Goal: Task Accomplishment & Management: Manage account settings

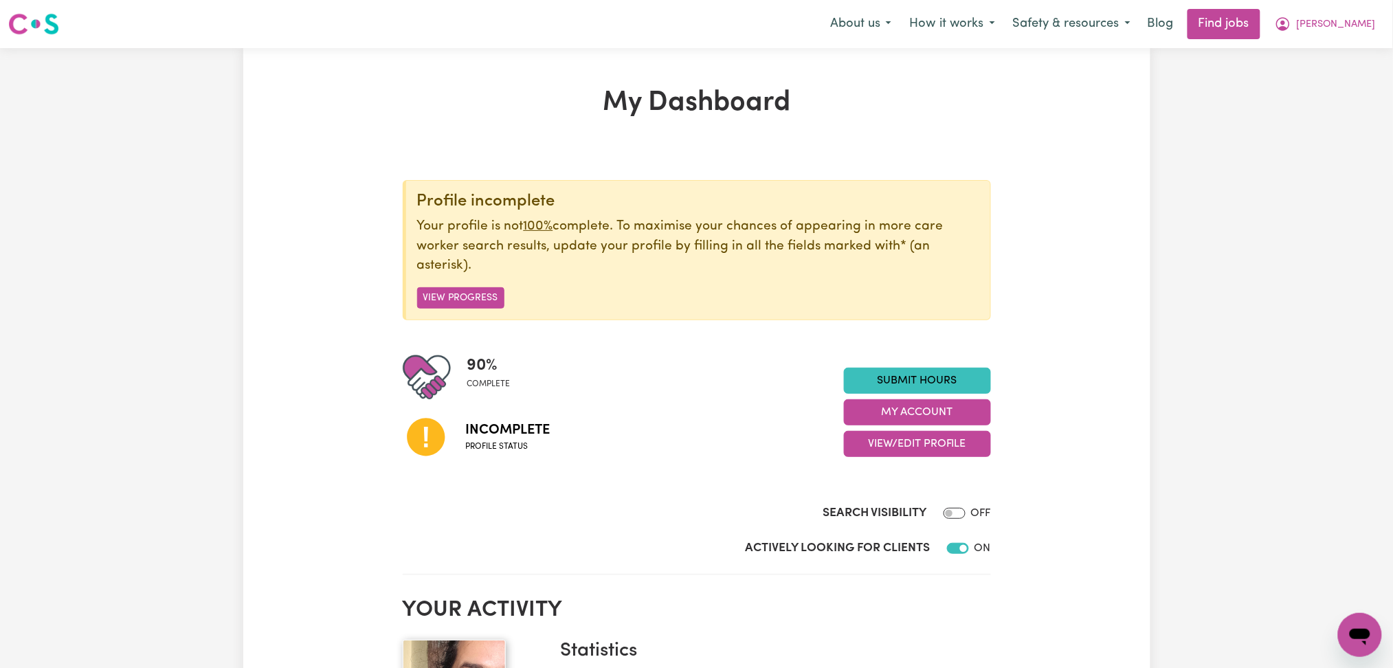
scroll to position [183, 0]
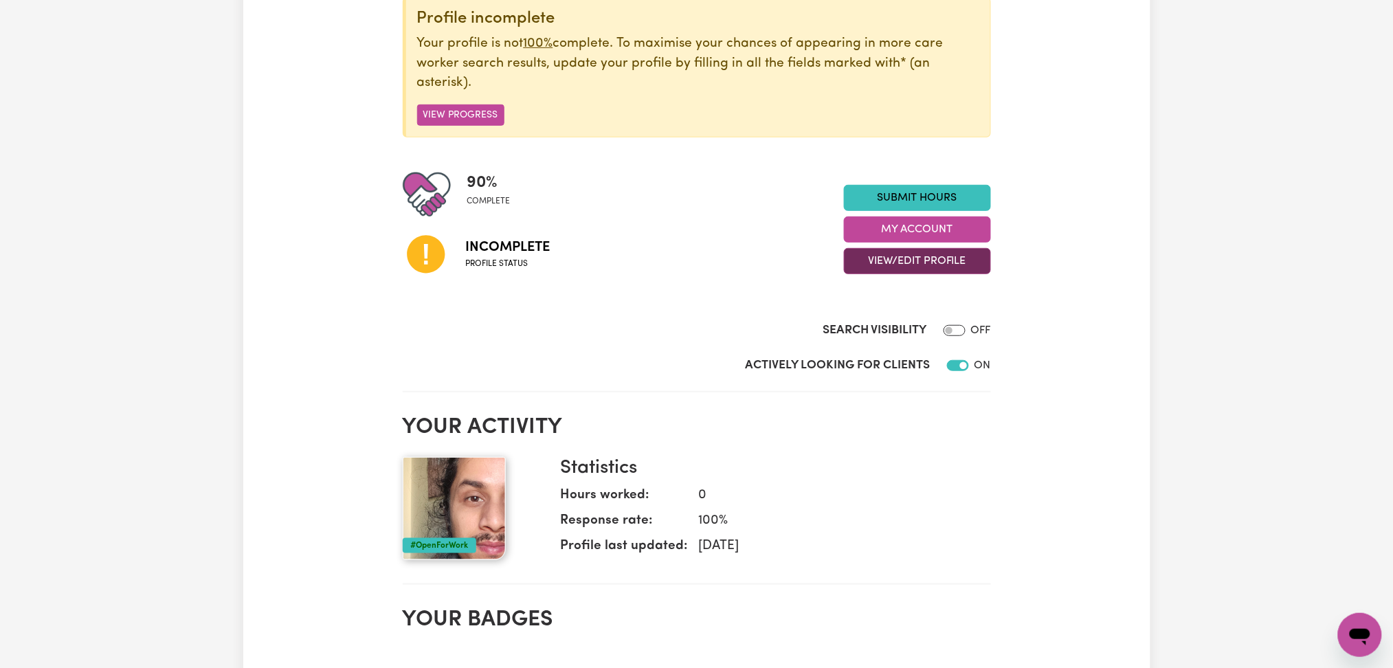
click at [895, 252] on button "View/Edit Profile" at bounding box center [917, 261] width 147 height 26
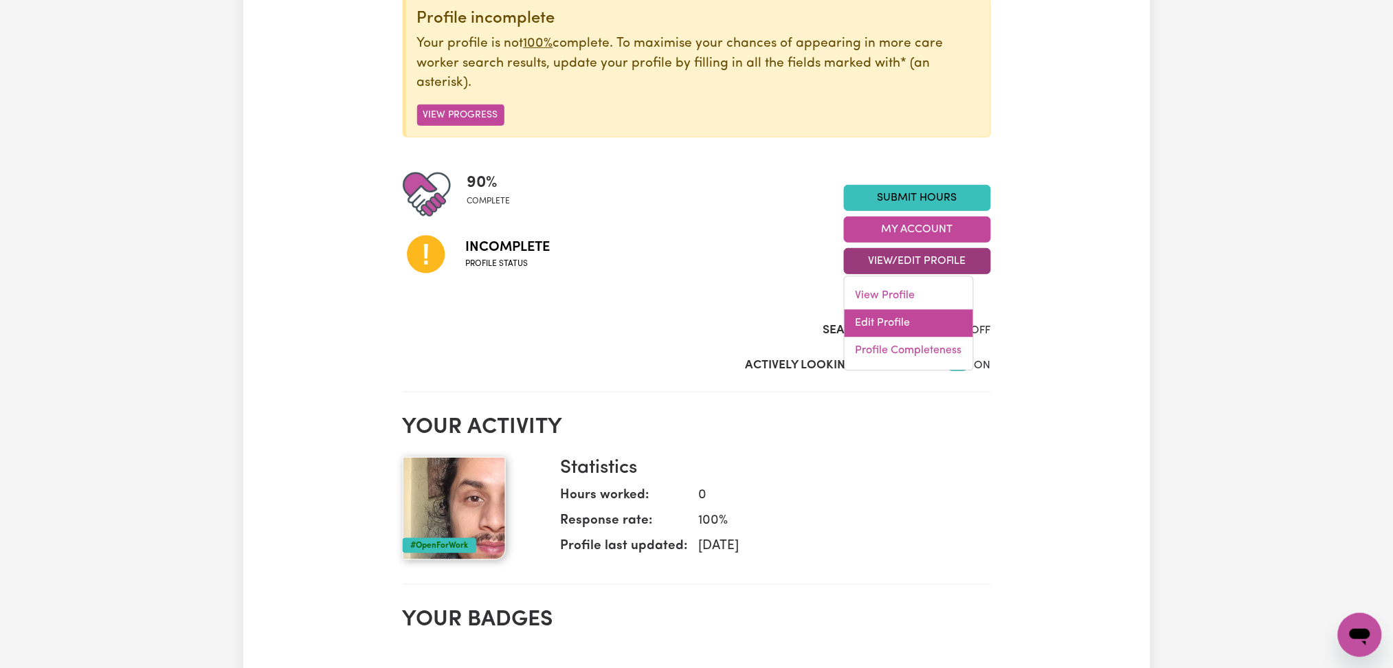
click at [893, 328] on link "Edit Profile" at bounding box center [909, 323] width 129 height 27
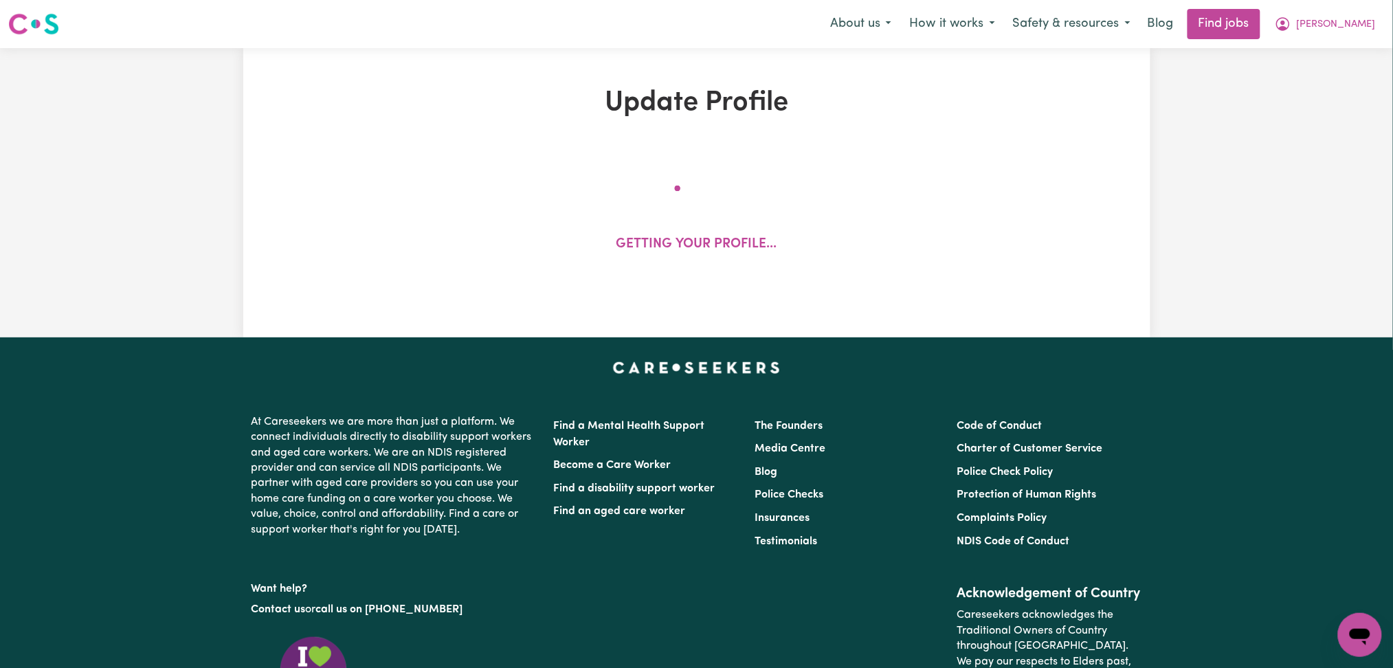
select select "[DEMOGRAPHIC_DATA]"
select select "Student Visa"
select select "Studying a healthcare related degree or qualification"
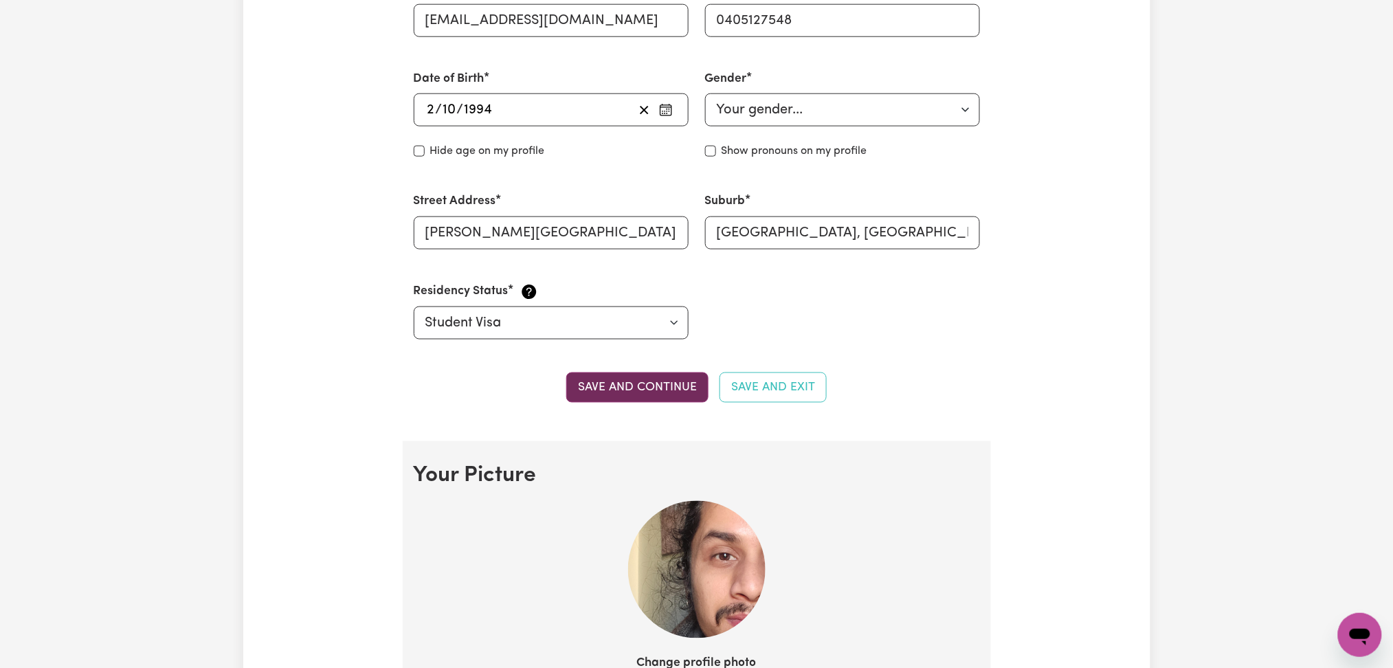
scroll to position [825, 0]
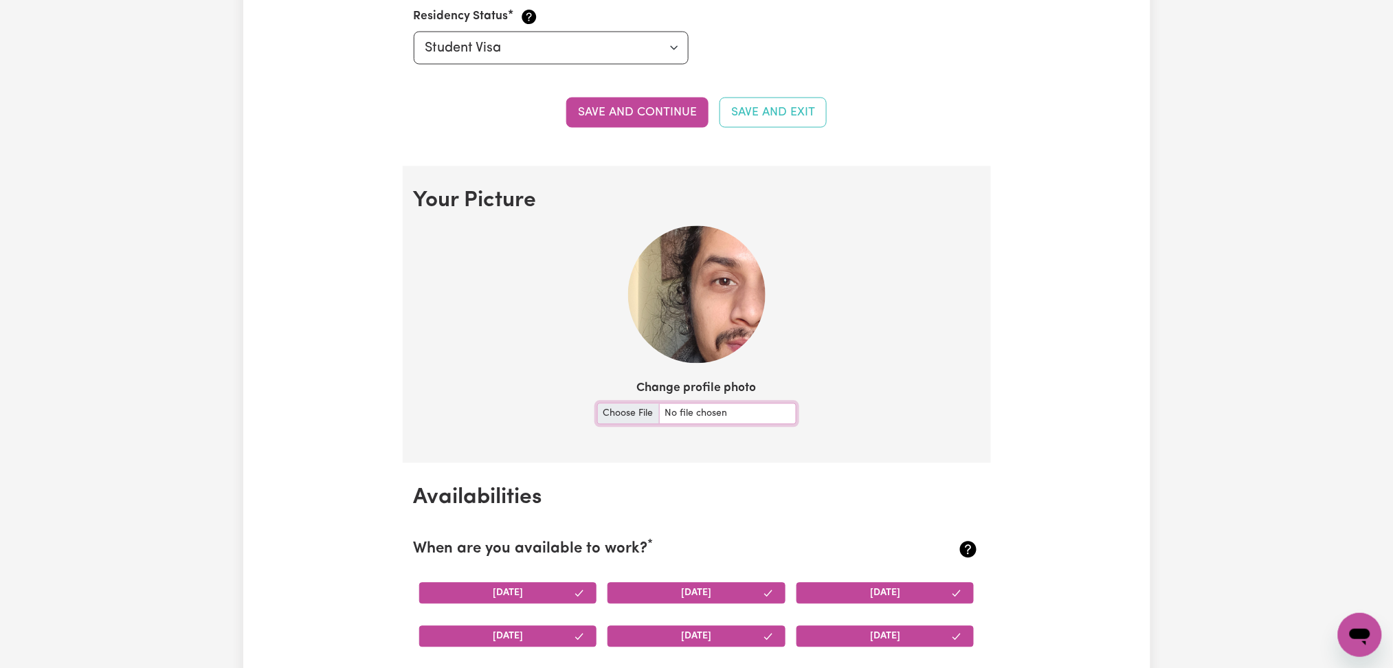
click at [624, 416] on input "Change profile photo" at bounding box center [696, 413] width 199 height 21
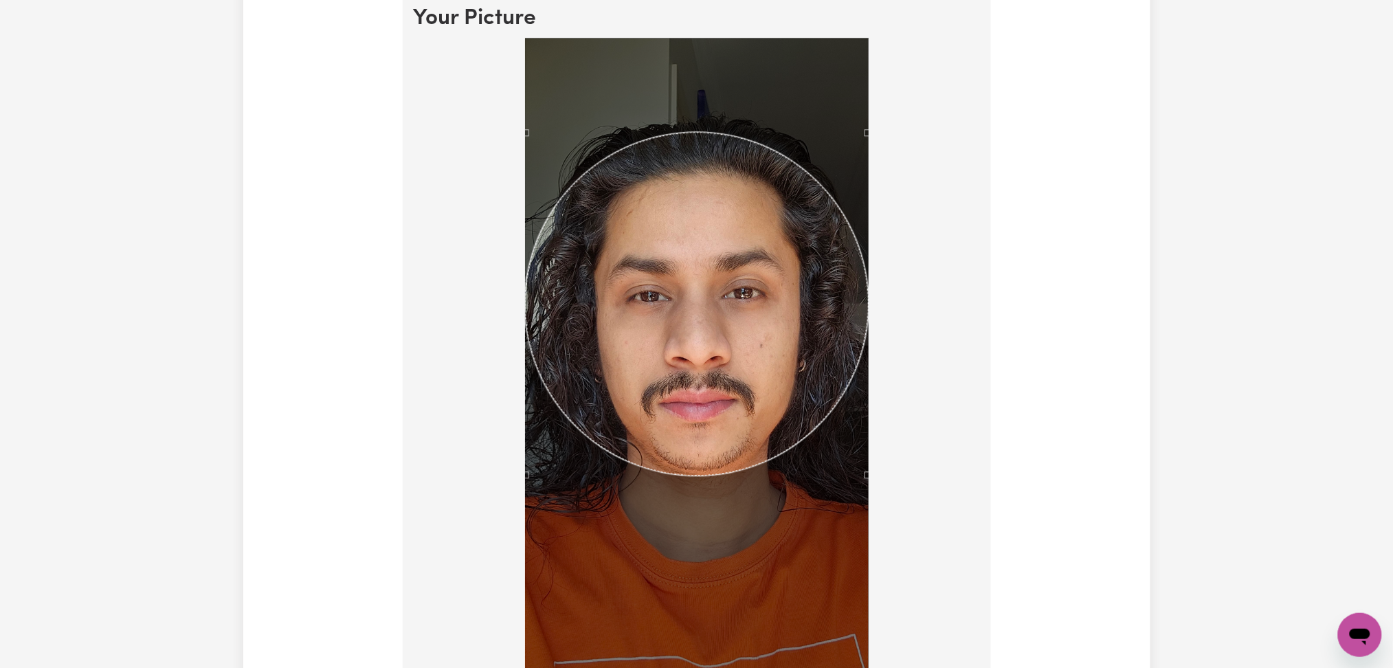
click at [867, 322] on div at bounding box center [697, 406] width 344 height 737
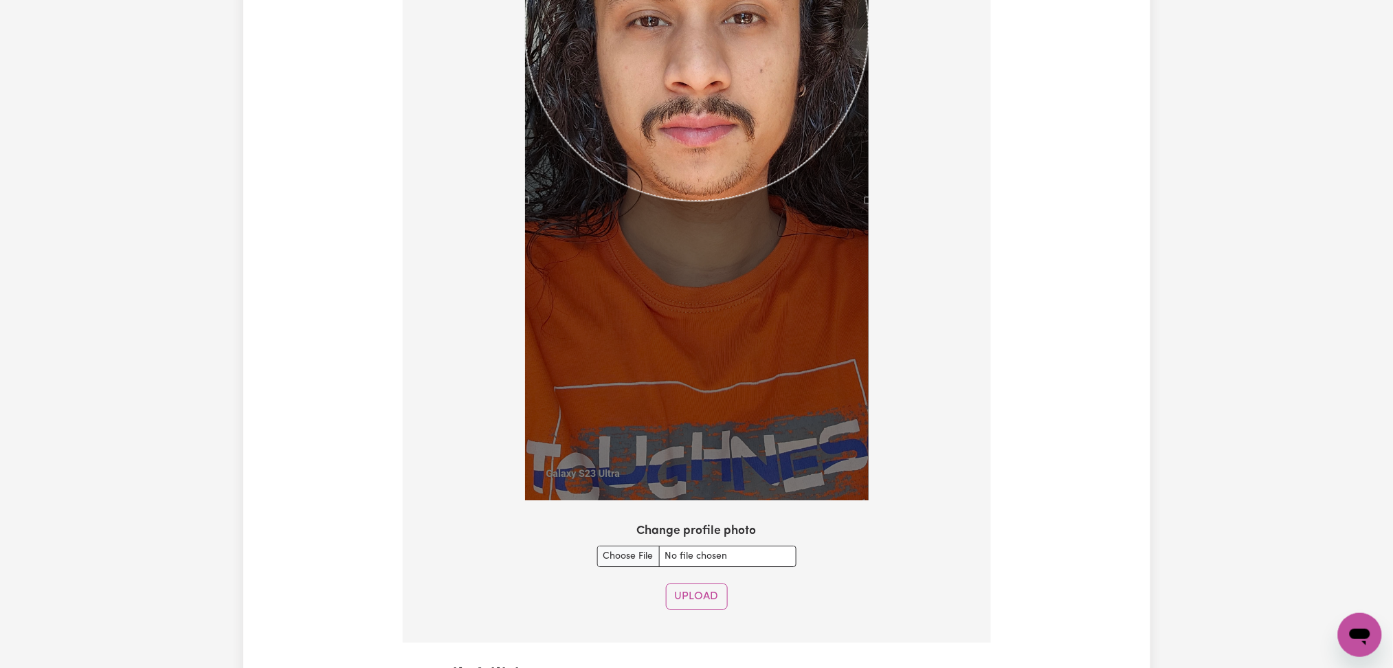
click at [632, 549] on input "Change profile photo" at bounding box center [696, 556] width 199 height 21
type input "C:\fakepath\20250903_110450_1.jpg"
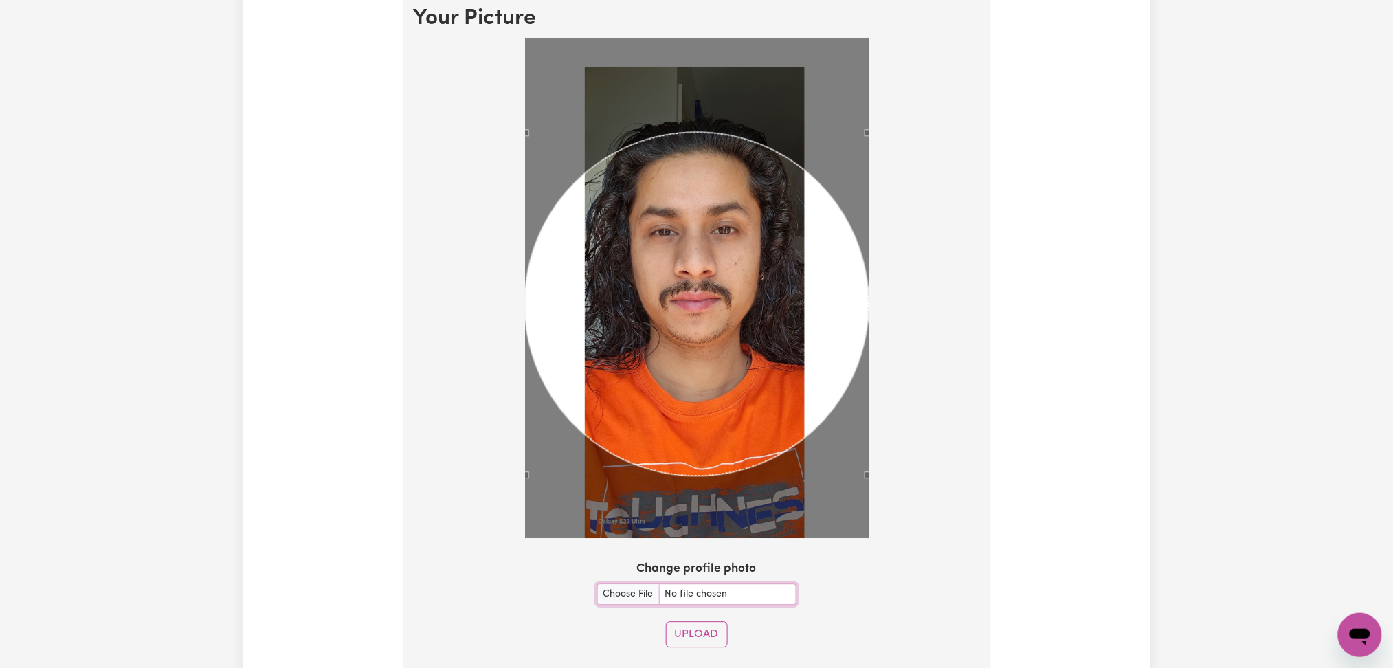
scroll to position [916, 0]
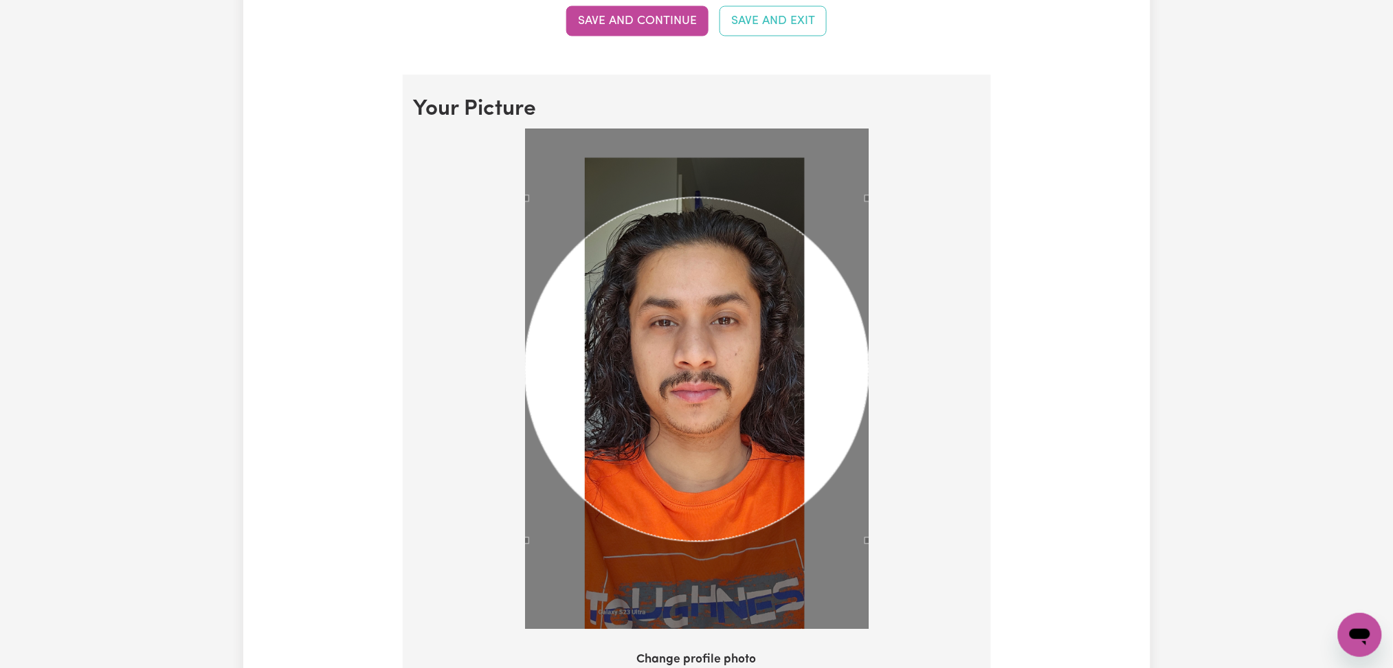
click at [713, 334] on div "Use the arrow keys to move the crop selection area" at bounding box center [697, 370] width 344 height 344
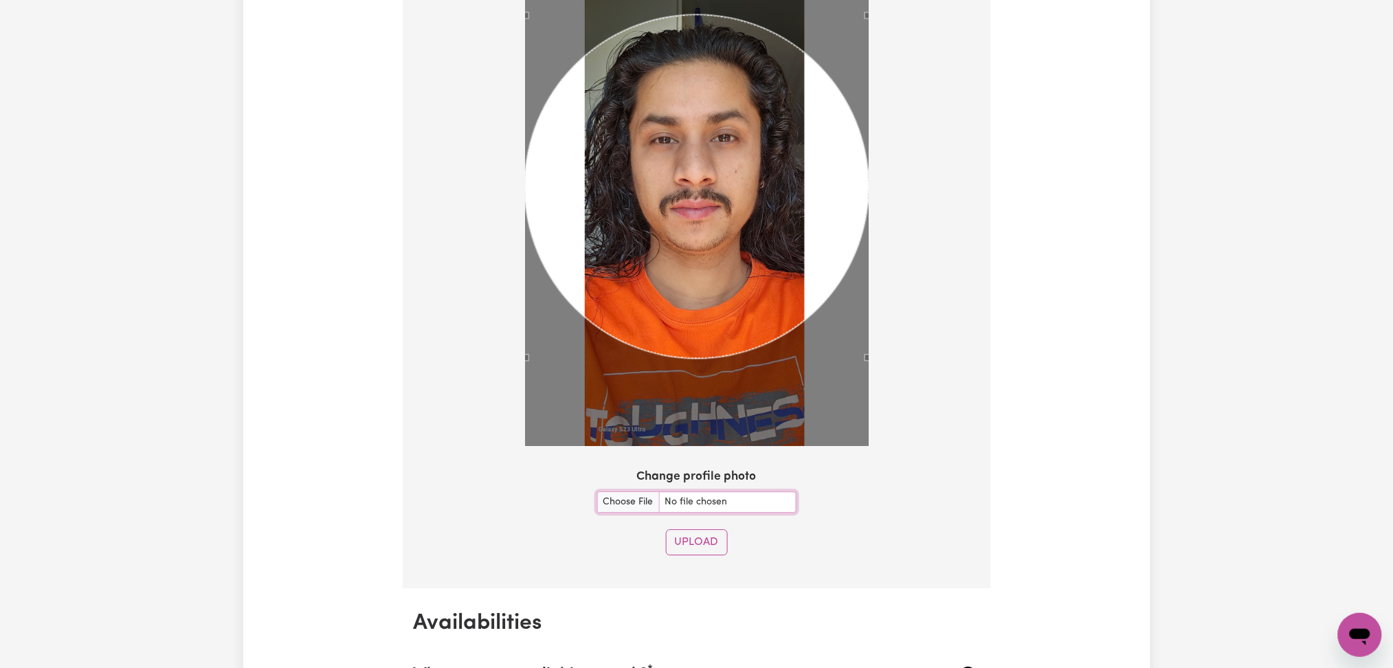
scroll to position [1282, 0]
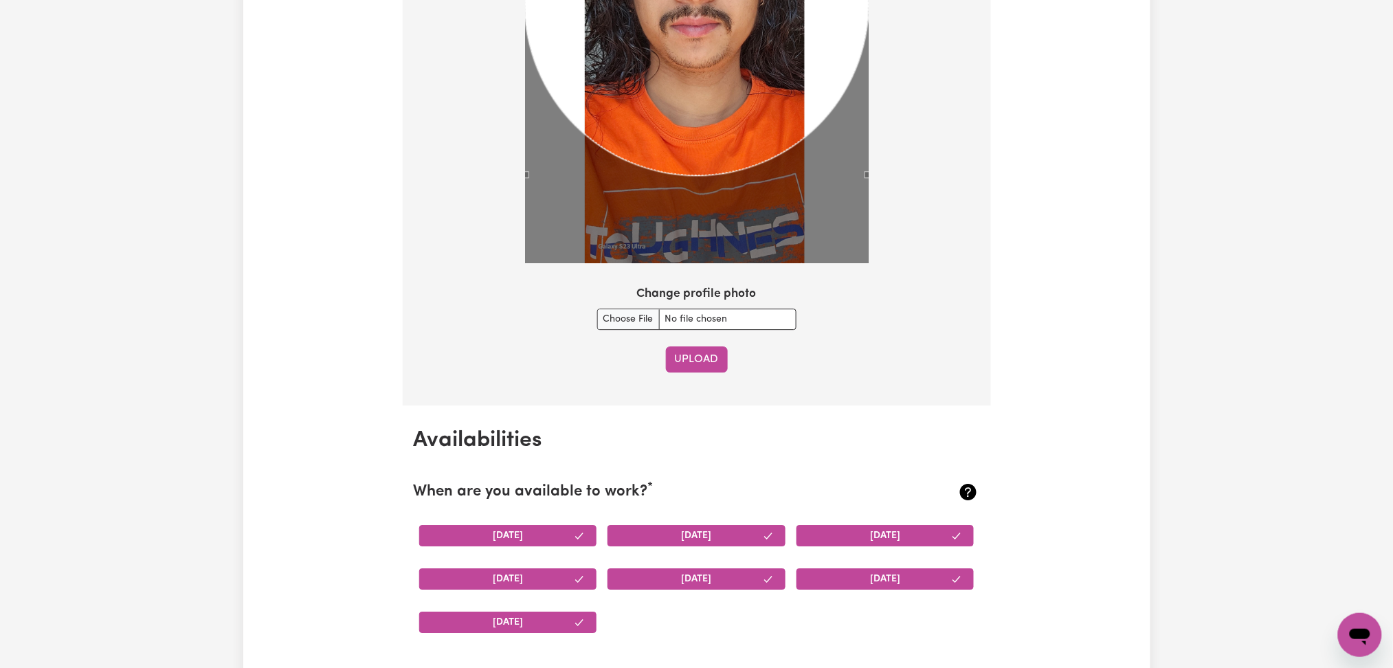
click at [715, 350] on button "Upload" at bounding box center [697, 359] width 62 height 26
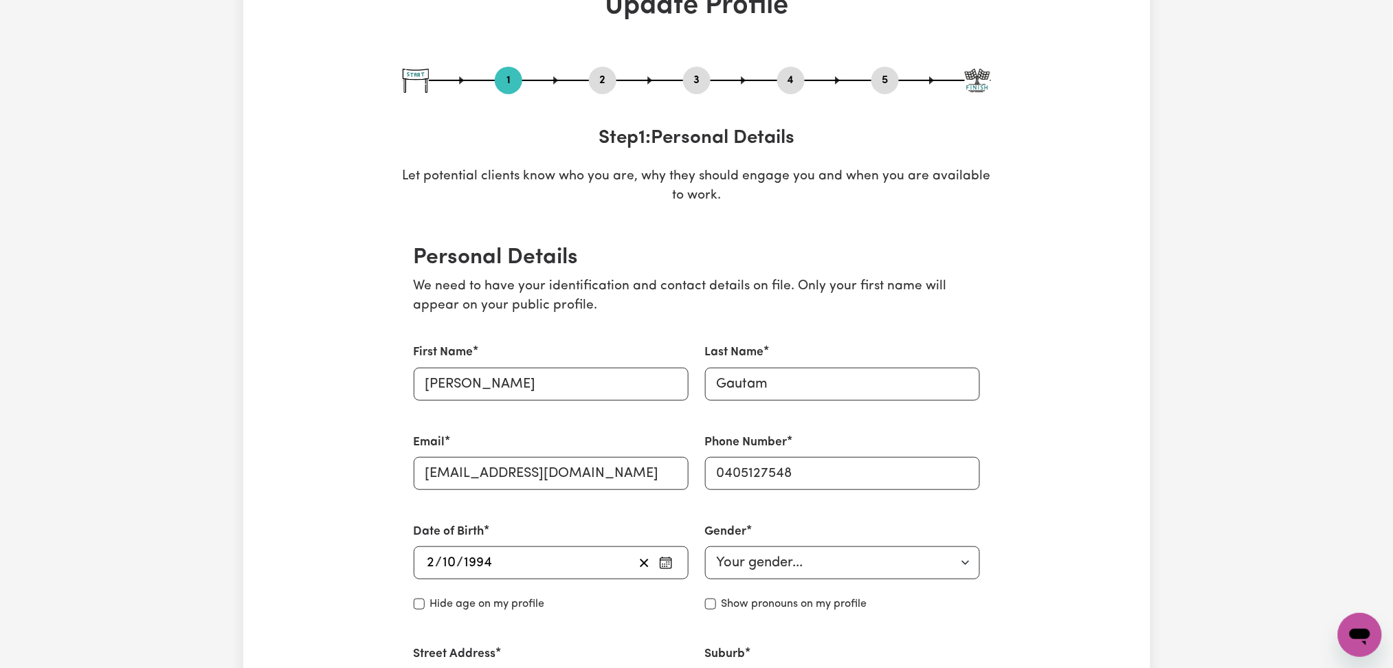
scroll to position [0, 0]
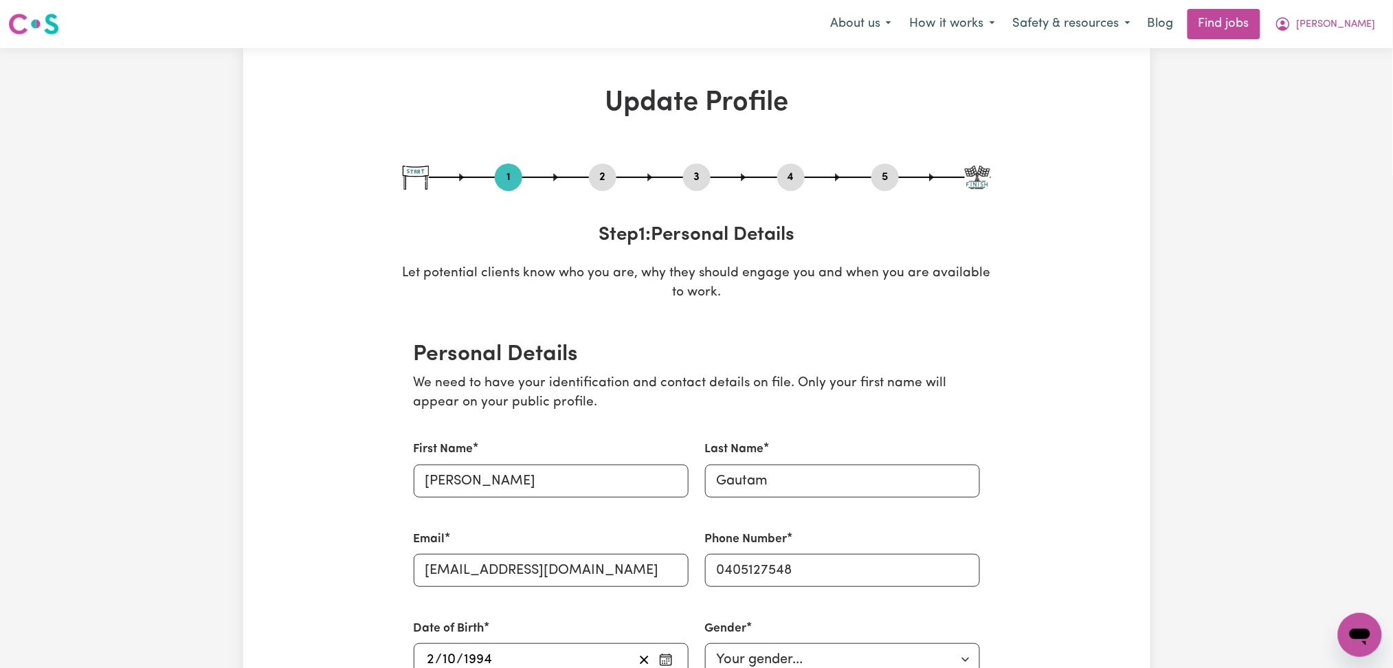
click at [601, 166] on div "2" at bounding box center [602, 177] width 27 height 27
click at [603, 177] on button "2" at bounding box center [602, 177] width 27 height 18
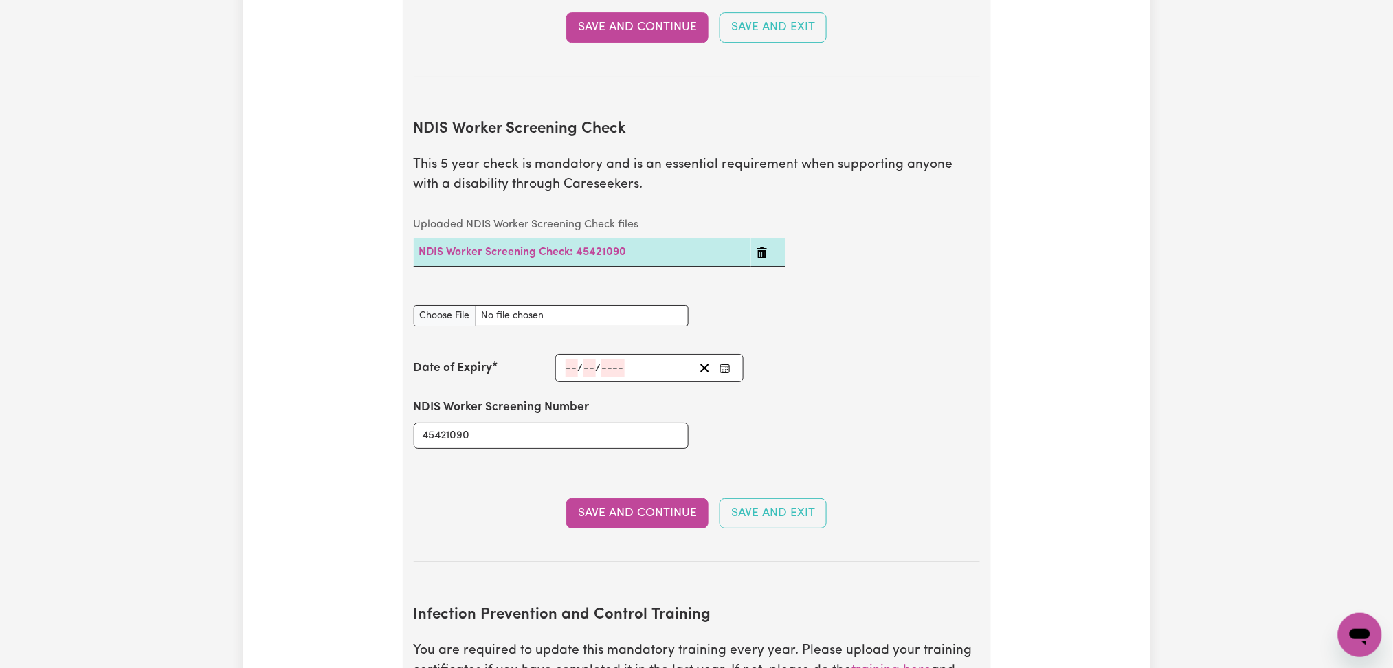
scroll to position [1374, 0]
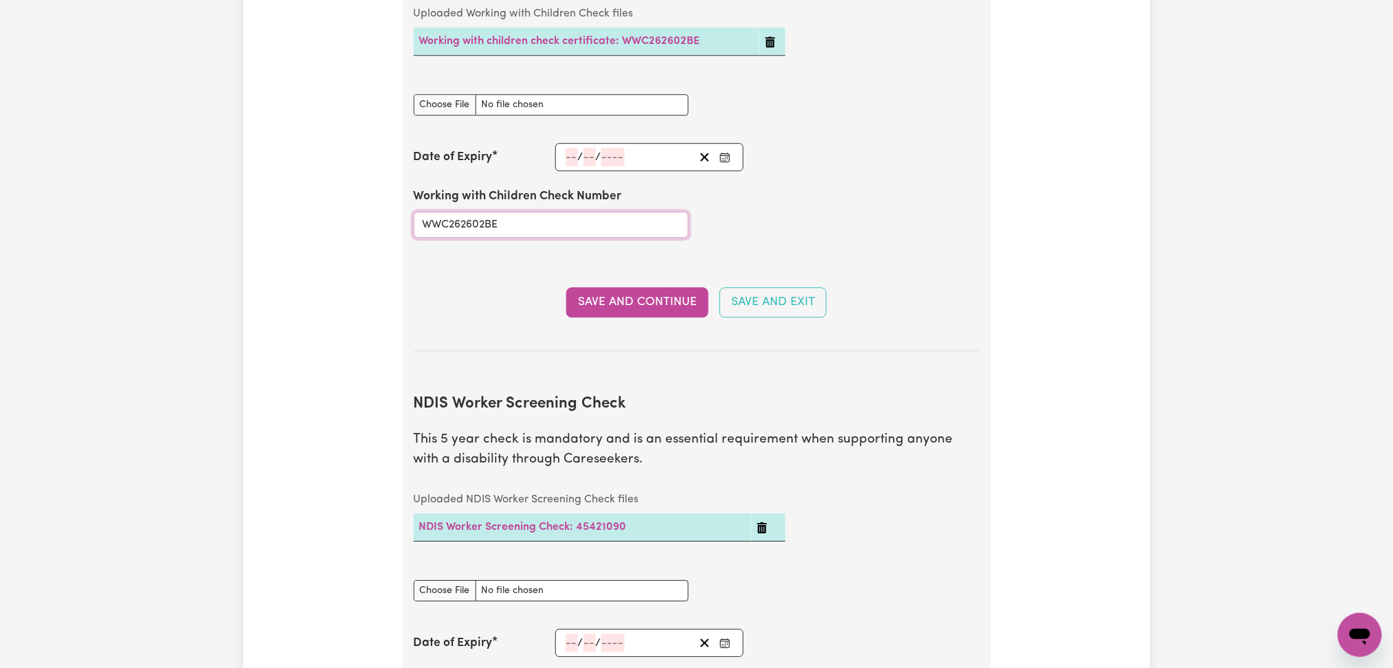
click at [501, 212] on input "WWC262602BE" at bounding box center [551, 225] width 275 height 26
paste input "8E"
type input "WWC2626028E"
click at [721, 152] on icon "Enter the Date of Expiry of your Working with Children Check" at bounding box center [725, 157] width 11 height 11
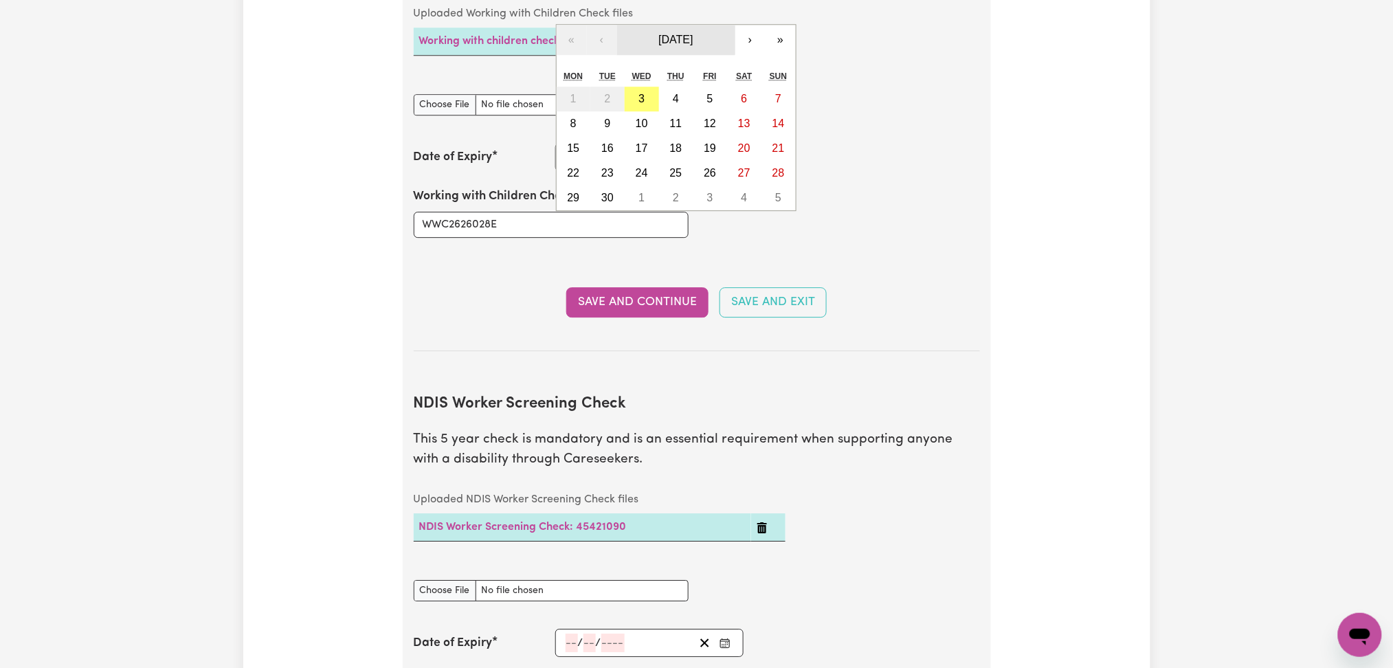
click at [680, 34] on span "[DATE]" at bounding box center [675, 40] width 34 height 12
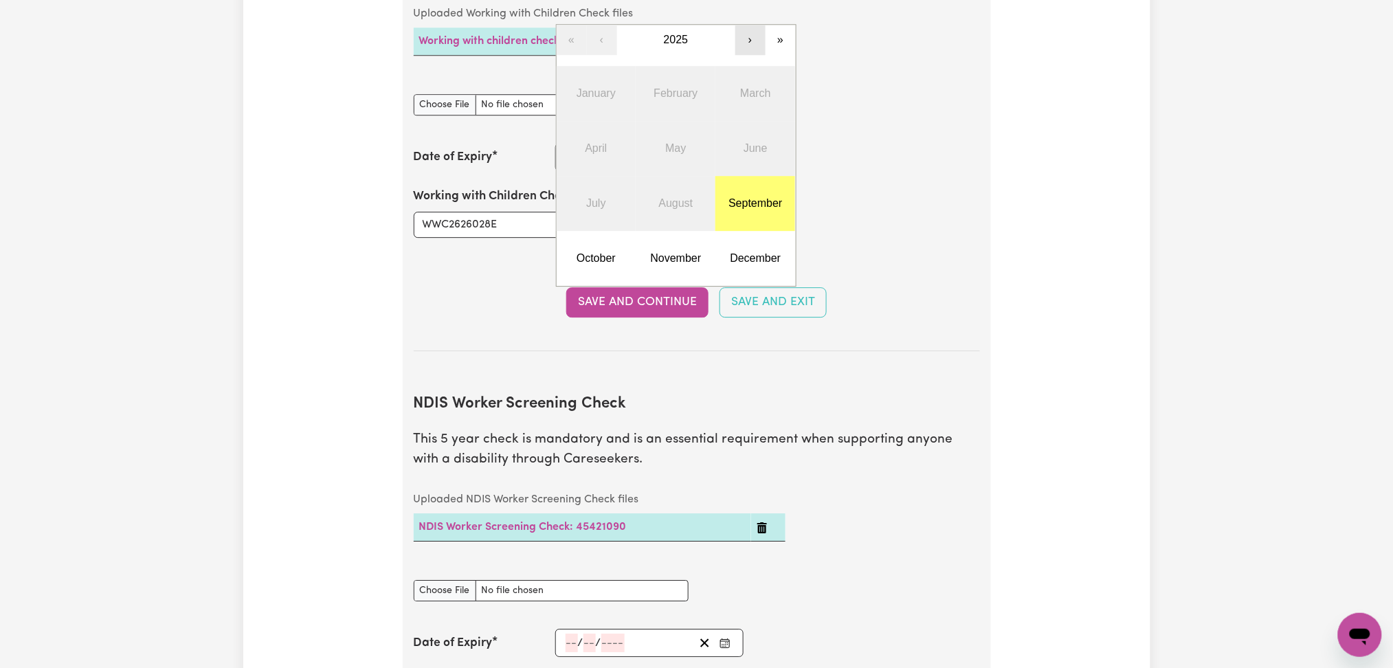
click at [746, 25] on button "›" at bounding box center [750, 40] width 30 height 30
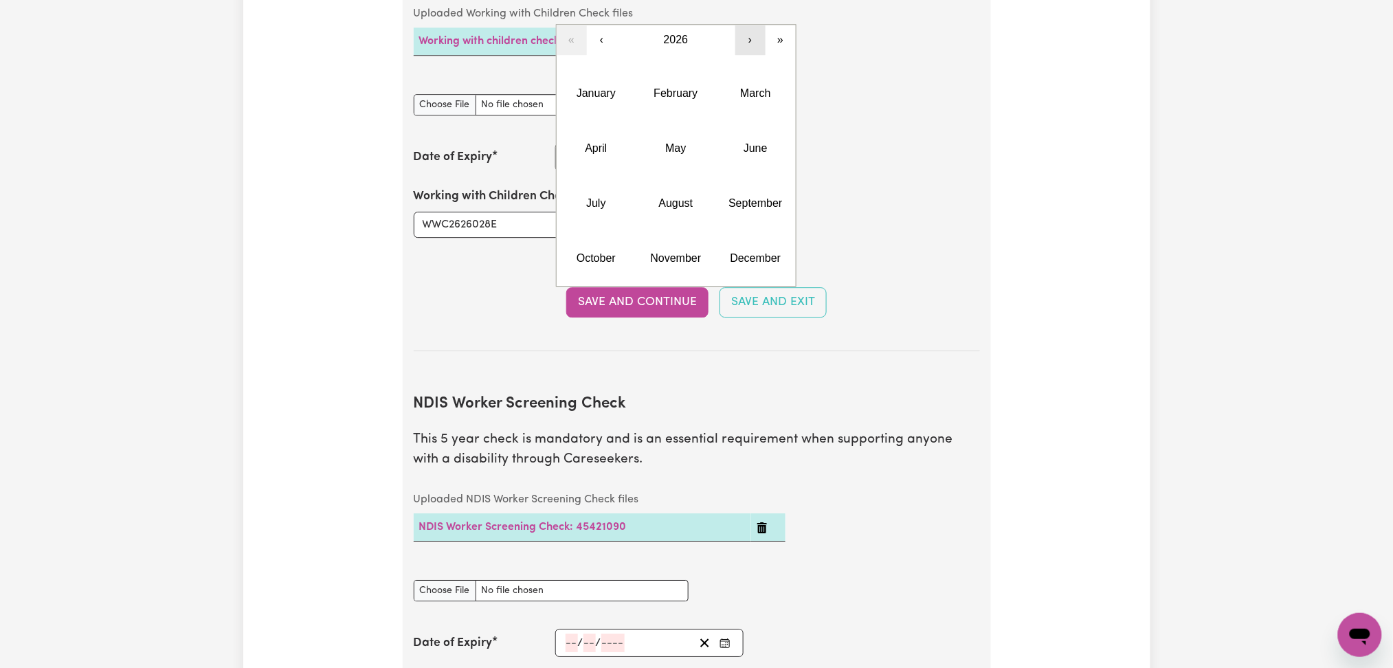
click at [746, 25] on button "›" at bounding box center [750, 40] width 30 height 30
click at [738, 71] on button "March" at bounding box center [755, 93] width 80 height 55
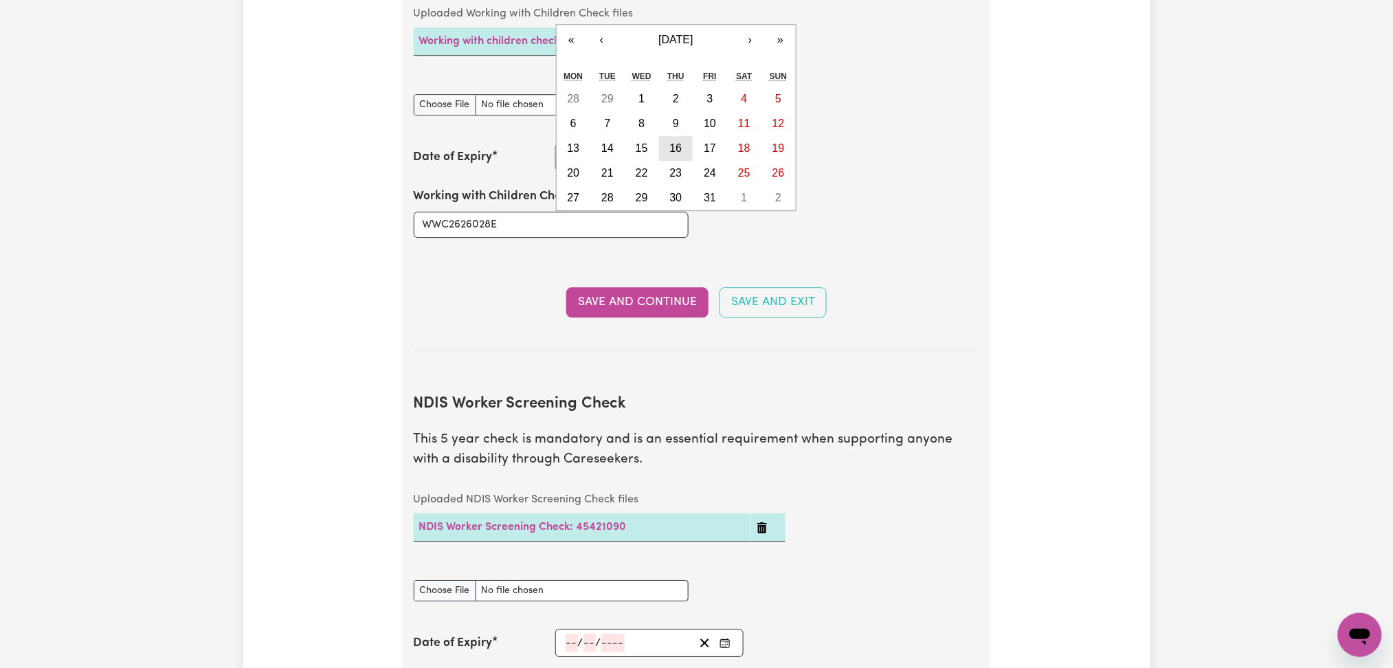
click at [673, 142] on abbr "16" at bounding box center [676, 148] width 12 height 12
type input "[DATE]"
type input "16"
type input "3"
type input "2028"
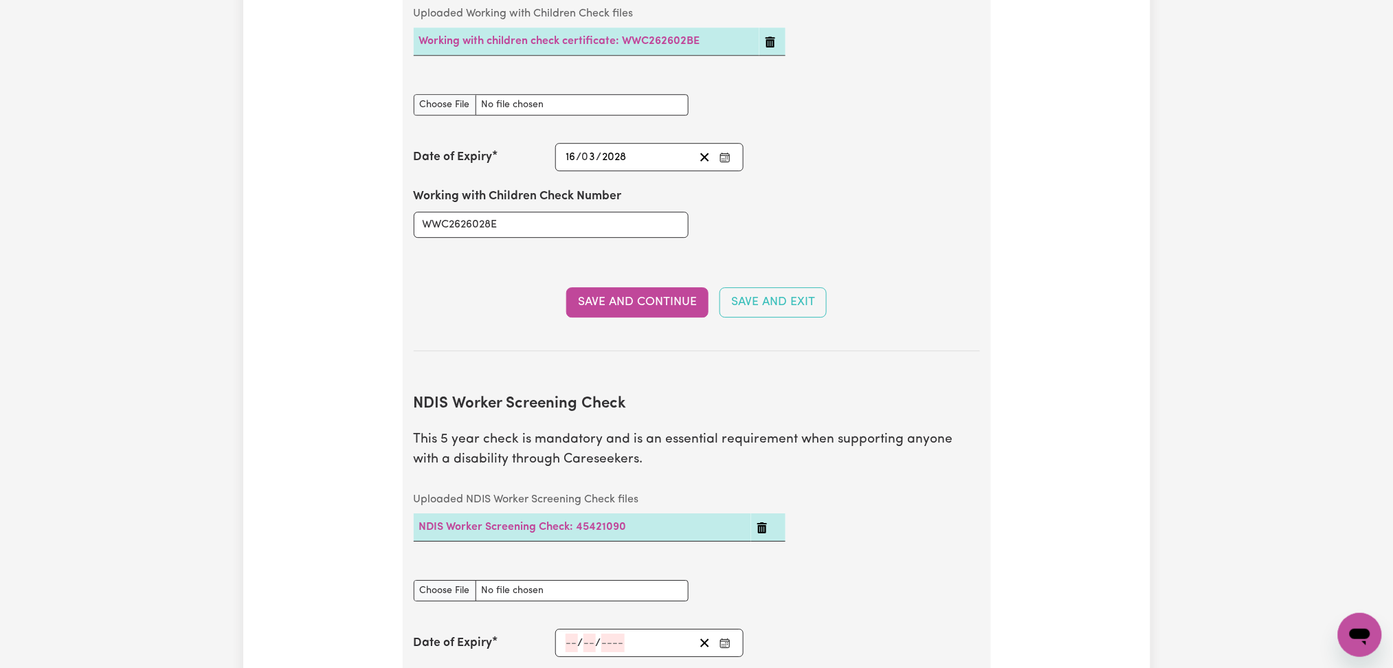
scroll to position [1282, 0]
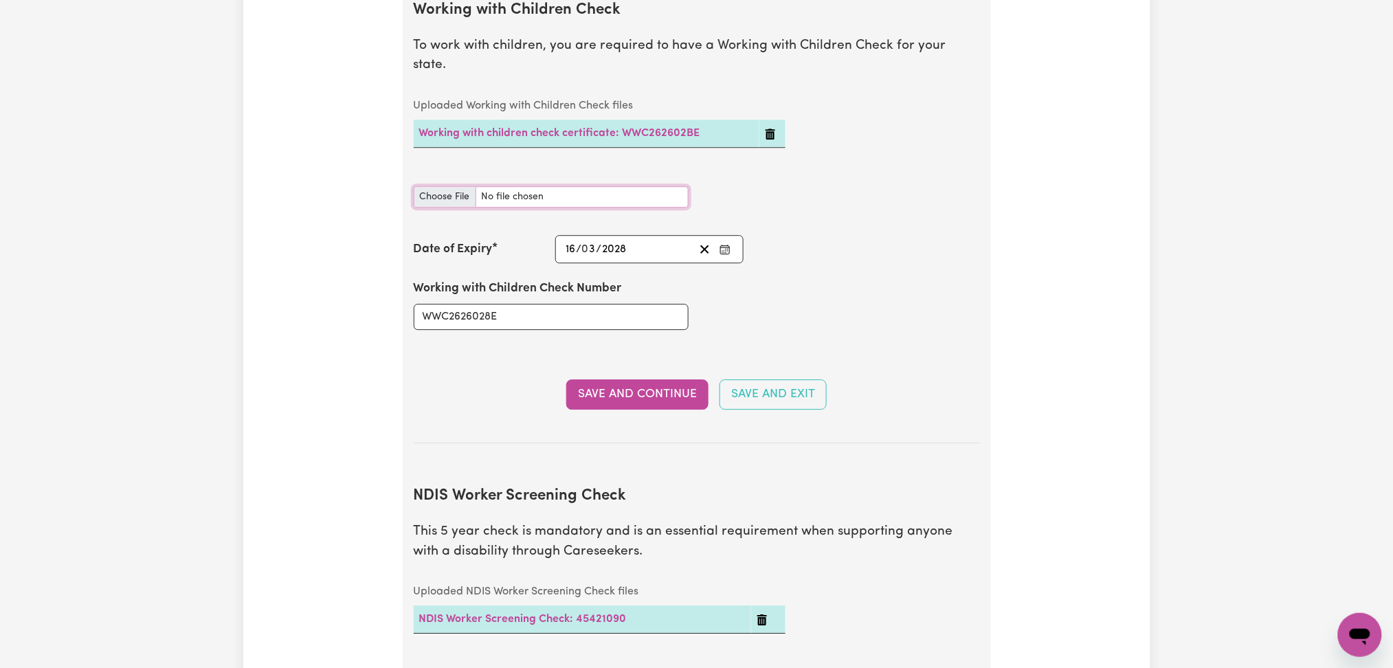
click at [449, 186] on input "Working with Children Check document" at bounding box center [551, 196] width 275 height 21
type input "C:\fakepath\[PERSON_NAME] WWC2626028E - 16032028.jpg"
click at [619, 386] on button "Save and Continue" at bounding box center [637, 394] width 142 height 30
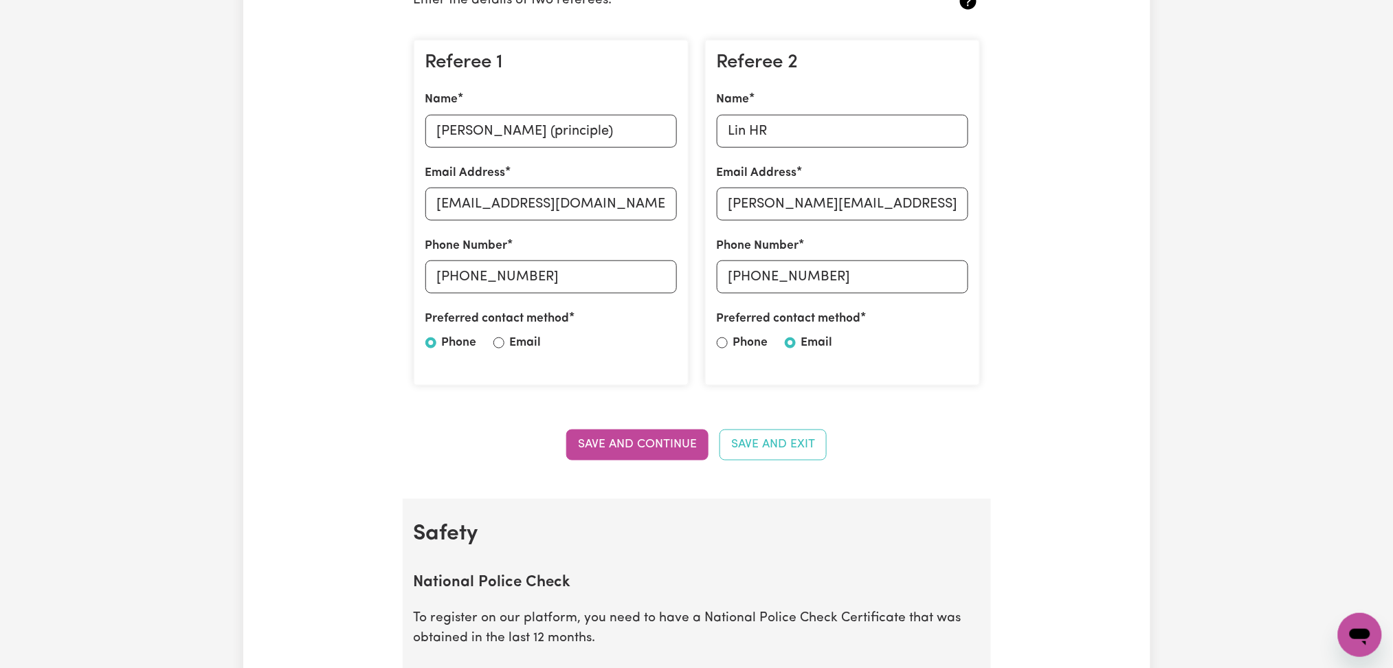
scroll to position [0, 0]
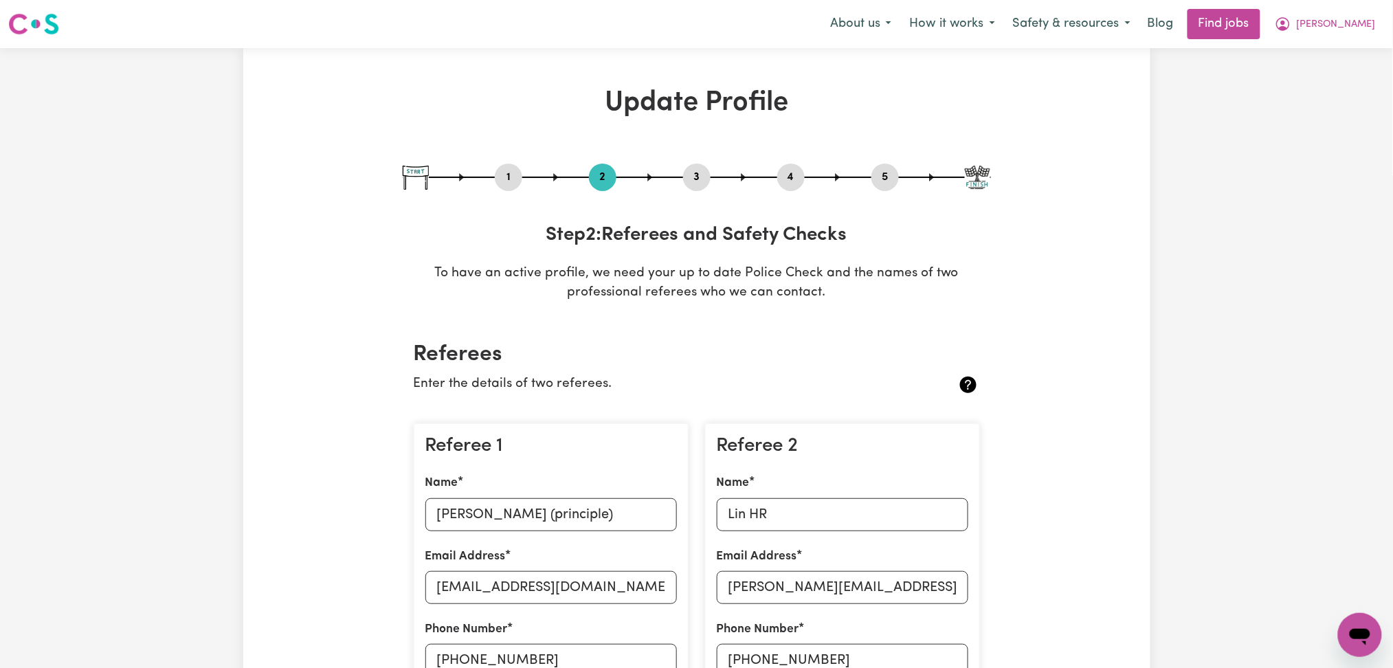
click at [698, 176] on button "3" at bounding box center [696, 177] width 27 height 18
select select "2022"
select select "2025"
select select "Certificate III (Individual Support)"
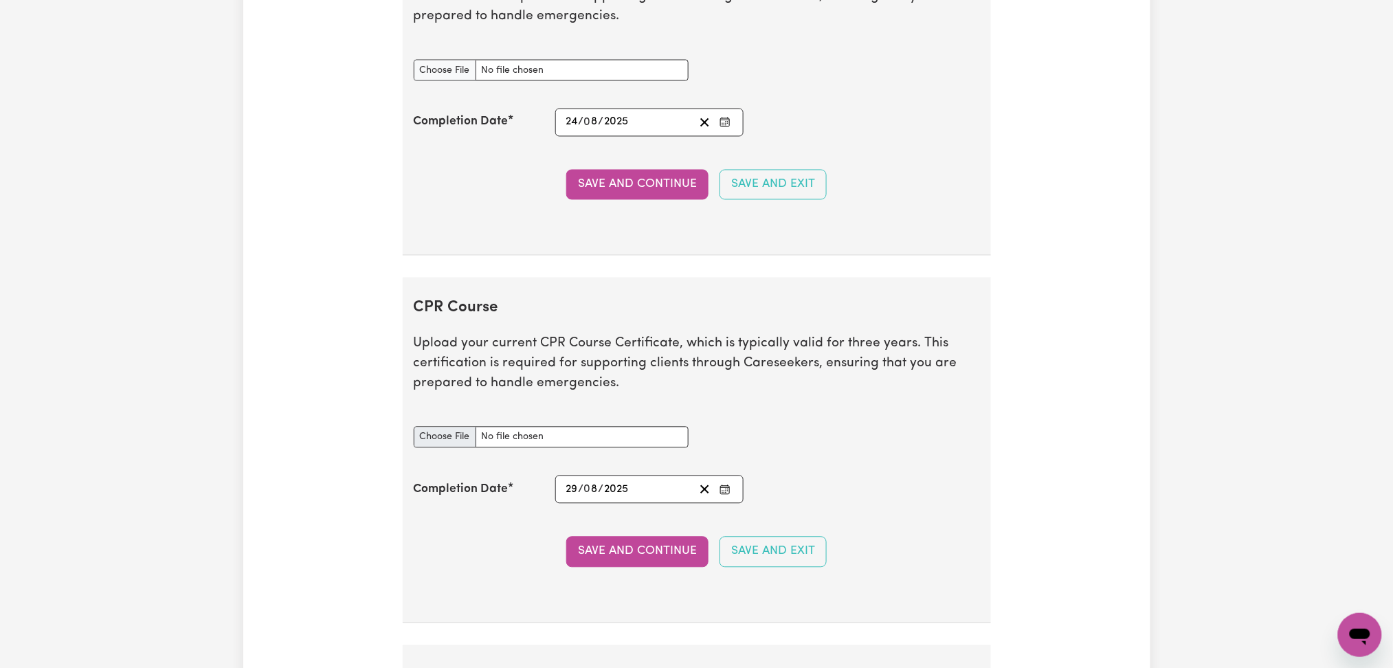
scroll to position [2657, 0]
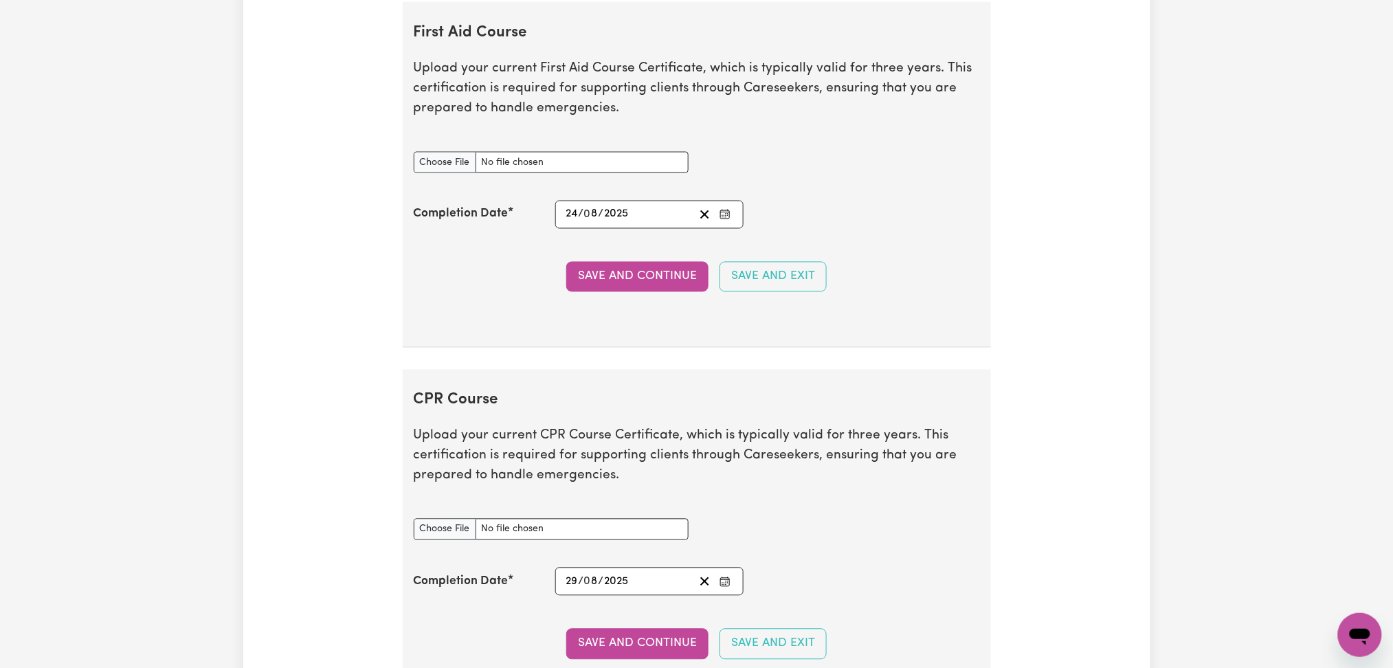
click at [724, 212] on icon "Enter the Completion Date of your First Aid Course" at bounding box center [725, 212] width 9 height 0
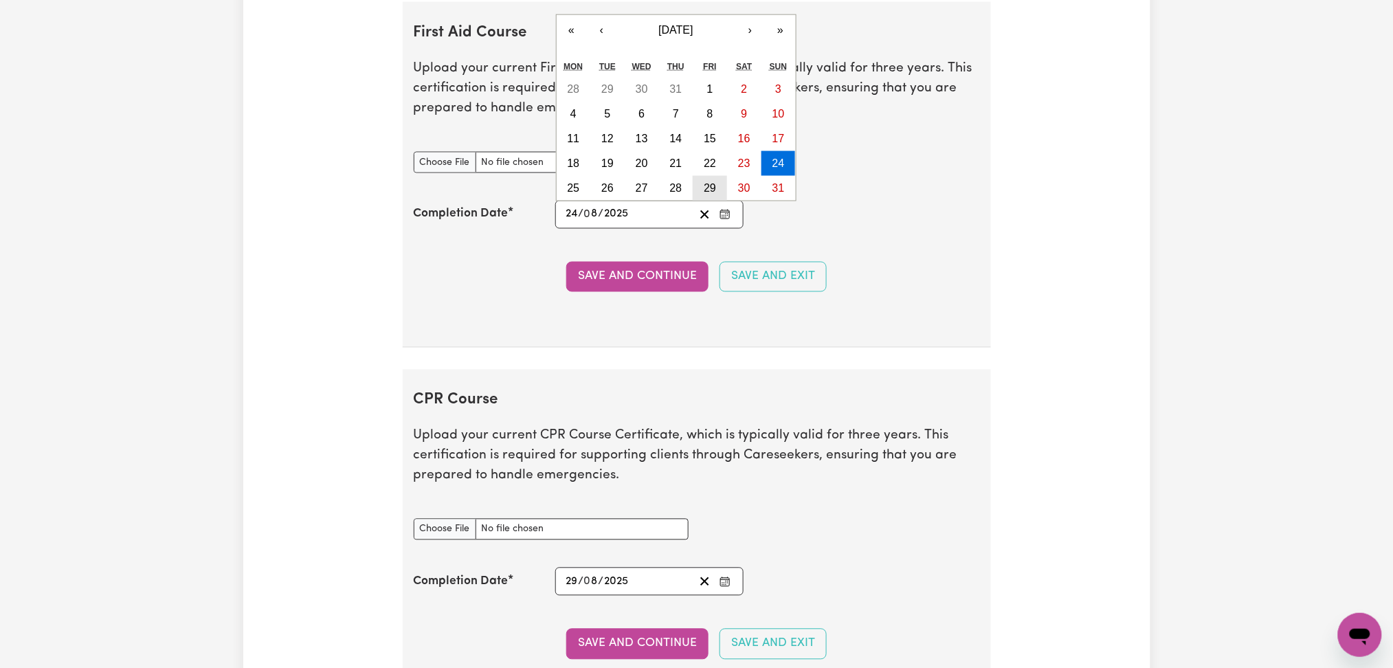
click at [709, 190] on abbr "29" at bounding box center [710, 188] width 12 height 12
type input "[DATE]"
type input "29"
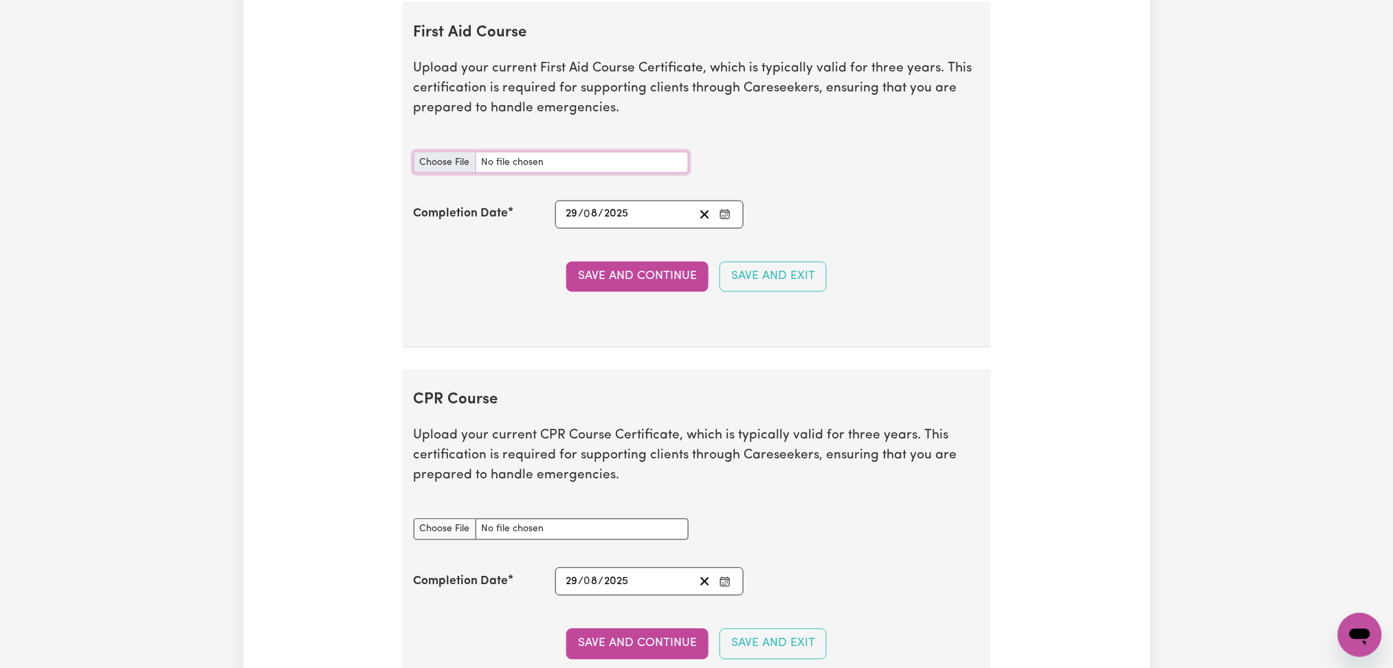
click at [430, 170] on input "First Aid Course document" at bounding box center [551, 162] width 275 height 21
type input "C:\fakepath\[PERSON_NAME] CPR and First Aid Certificate 29082025.jpg"
click at [646, 278] on button "Save and Continue" at bounding box center [637, 277] width 142 height 30
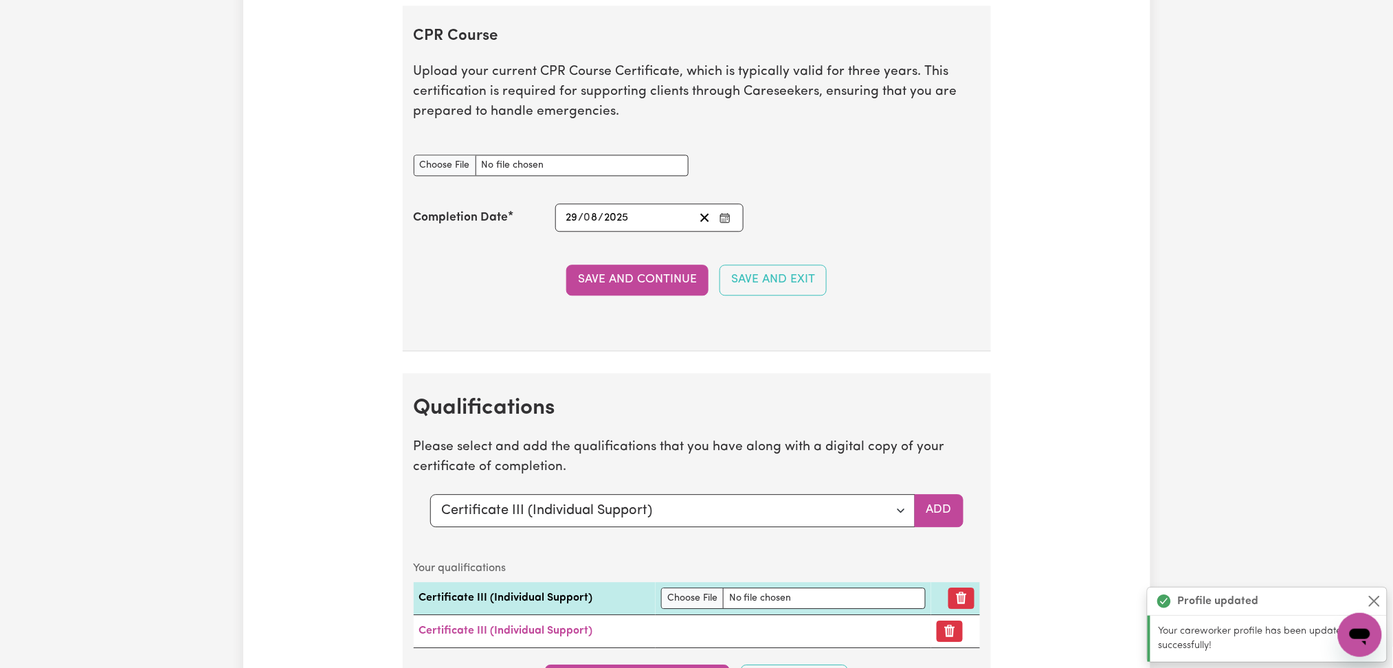
scroll to position [3029, 0]
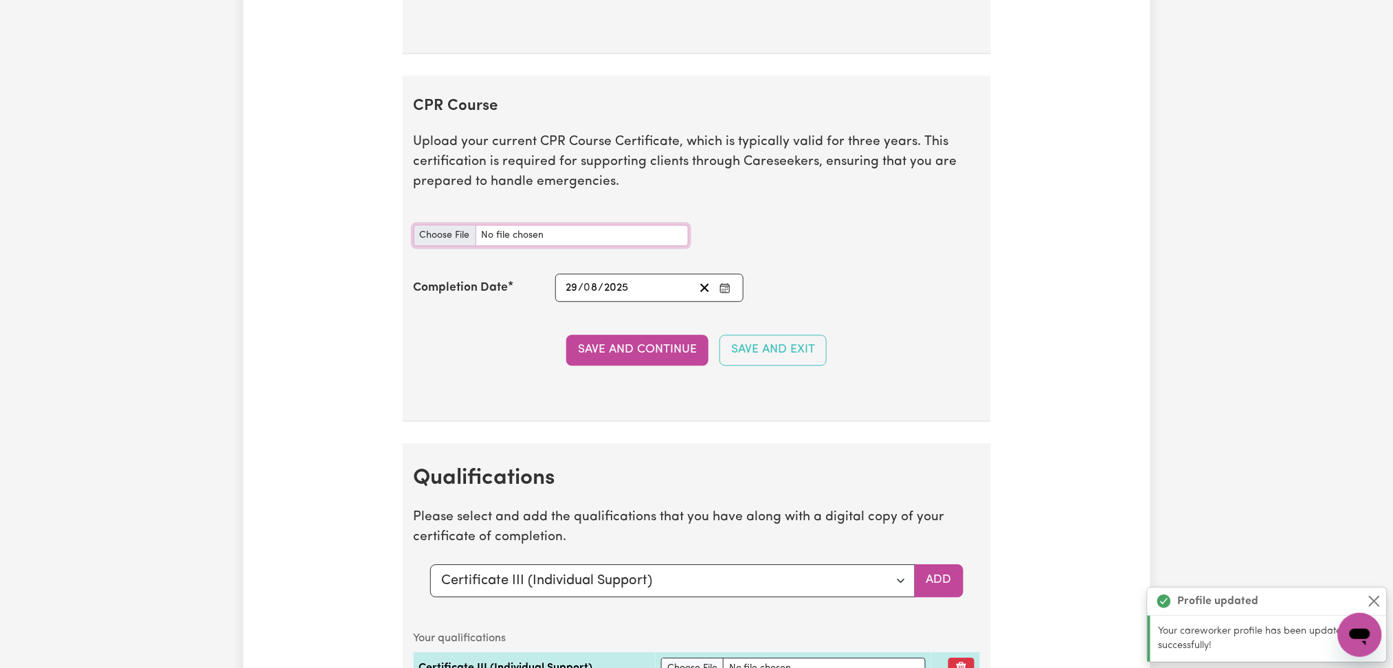
click at [459, 236] on input "CPR Course document" at bounding box center [551, 235] width 275 height 21
type input "C:\fakepath\[PERSON_NAME] CPR and First Aid Certificate 29082025.jpg"
click at [612, 353] on button "Save and Continue" at bounding box center [637, 350] width 142 height 30
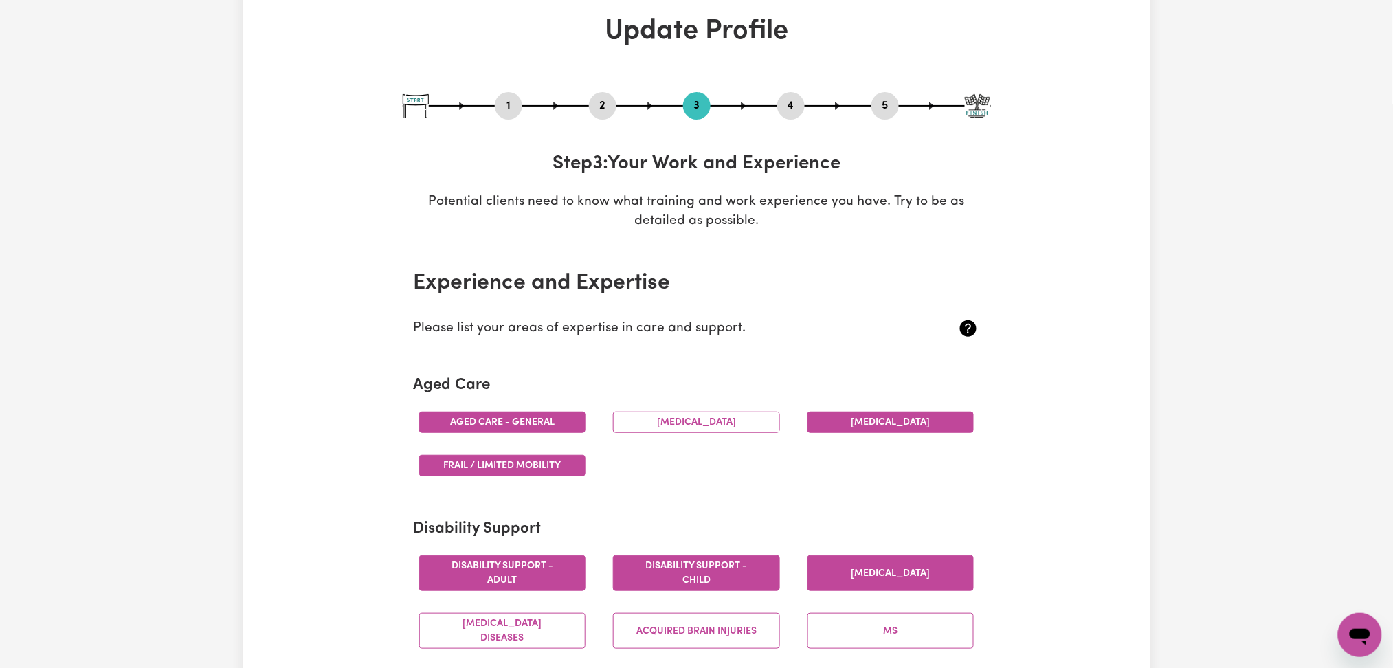
scroll to position [0, 0]
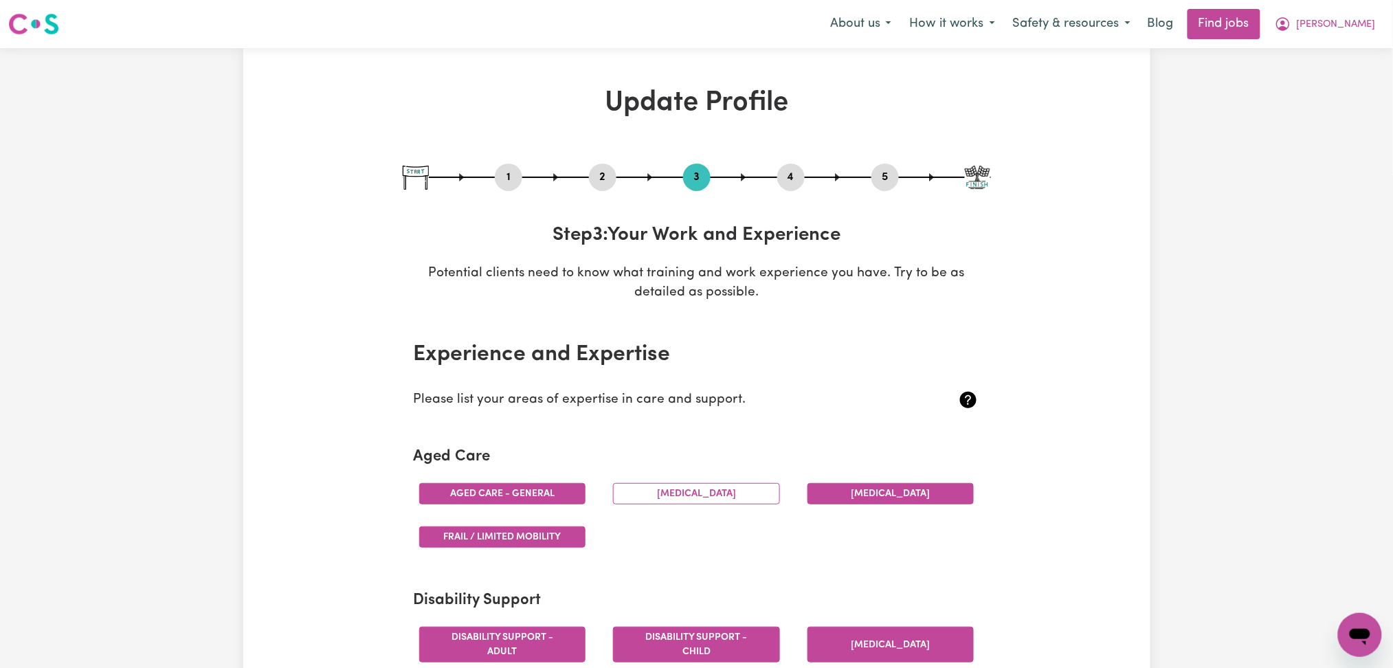
click at [784, 183] on button "4" at bounding box center [790, 177] width 27 height 18
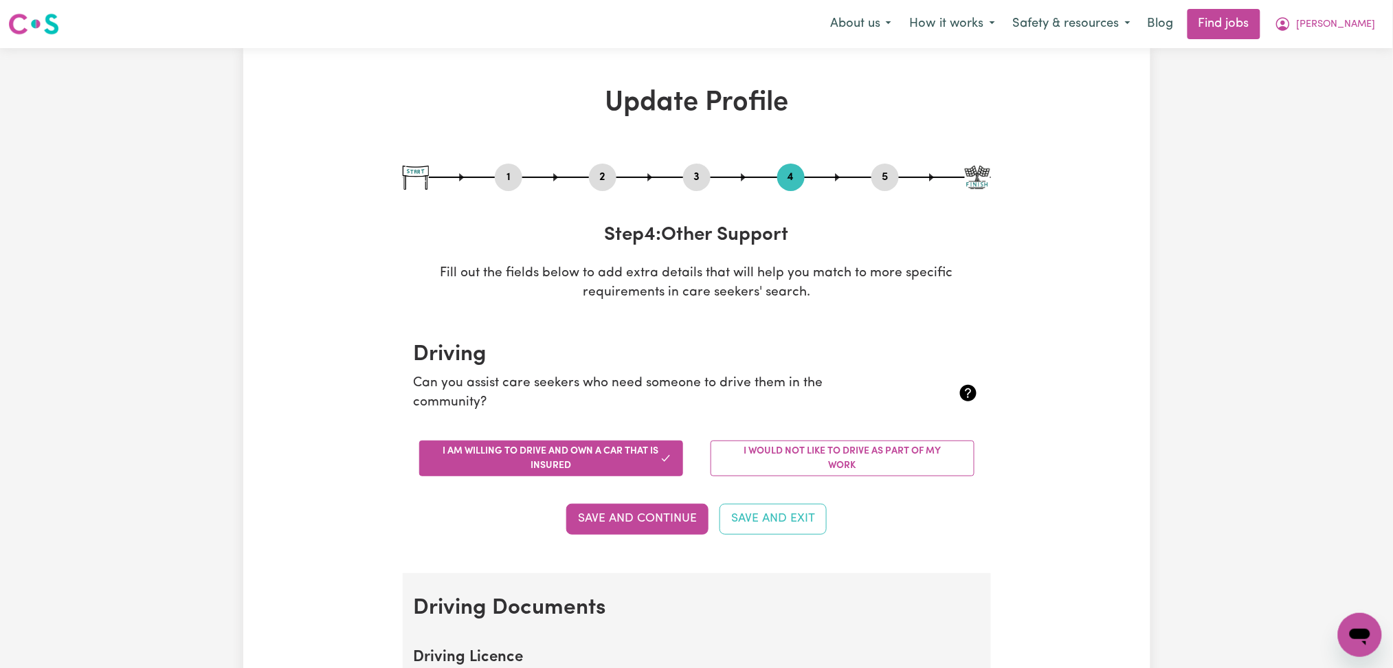
drag, startPoint x: 887, startPoint y: 178, endPoint x: 874, endPoint y: 186, distance: 15.1
click at [886, 179] on button "5" at bounding box center [884, 177] width 27 height 18
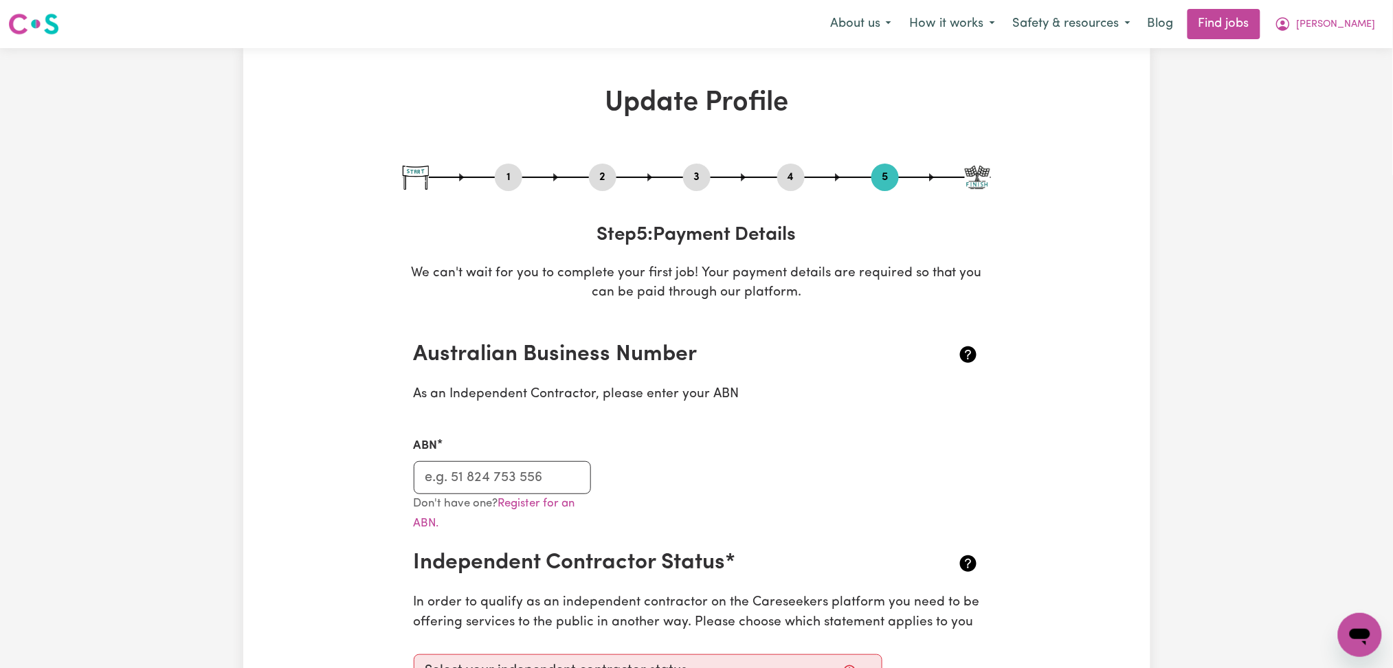
click at [603, 175] on button "2" at bounding box center [602, 177] width 27 height 18
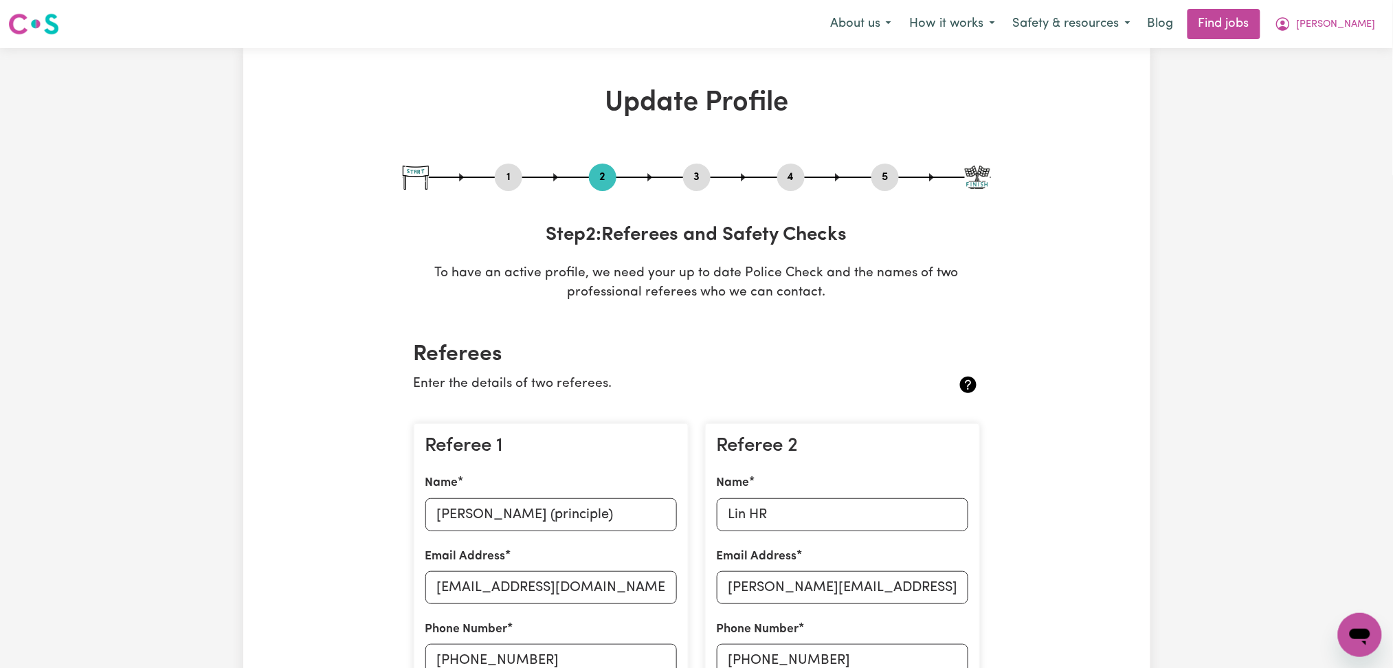
scroll to position [275, 0]
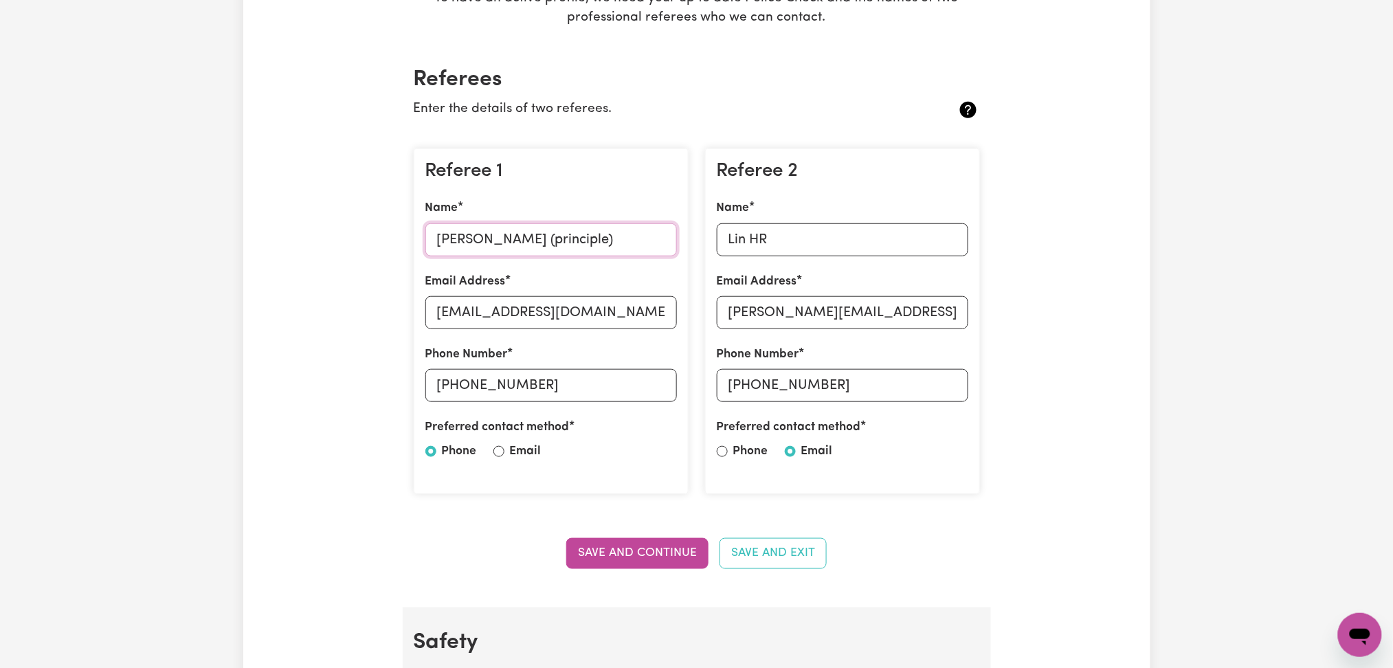
drag, startPoint x: 528, startPoint y: 232, endPoint x: 388, endPoint y: 232, distance: 139.5
click at [627, 313] on input "[EMAIL_ADDRESS][DOMAIN_NAME]" at bounding box center [551, 312] width 252 height 33
drag, startPoint x: 750, startPoint y: 238, endPoint x: 687, endPoint y: 238, distance: 63.2
click at [687, 238] on div "Referee 1 Name [PERSON_NAME] (principle) Email Address [EMAIL_ADDRESS][DOMAIN_N…" at bounding box center [696, 321] width 583 height 368
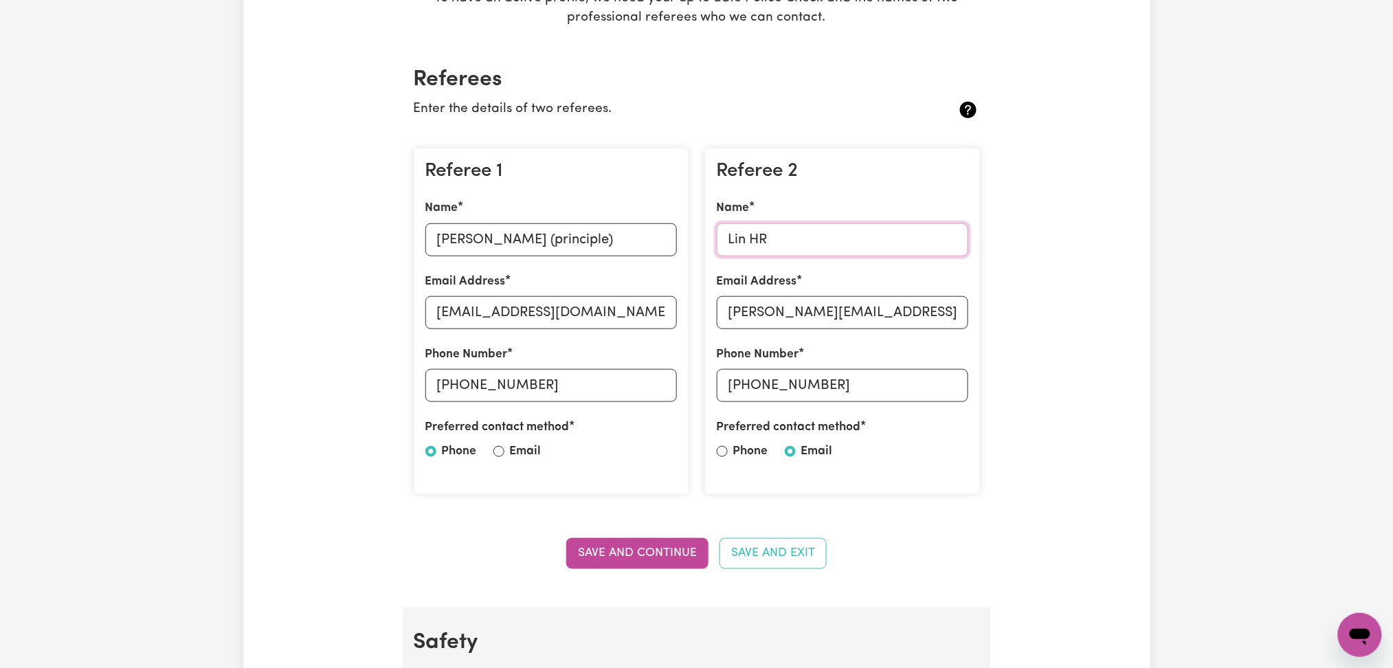
drag, startPoint x: 767, startPoint y: 238, endPoint x: 731, endPoint y: 235, distance: 35.8
click at [768, 238] on input "Lin HR" at bounding box center [843, 239] width 252 height 33
drag, startPoint x: 744, startPoint y: 237, endPoint x: 711, endPoint y: 234, distance: 32.4
click at [711, 234] on div "Referee 2 Name [PERSON_NAME] Email Address [PERSON_NAME][EMAIL_ADDRESS][DOMAIN_…" at bounding box center [842, 321] width 275 height 346
click at [744, 317] on input "[PERSON_NAME][EMAIL_ADDRESS][DOMAIN_NAME]" at bounding box center [843, 312] width 252 height 33
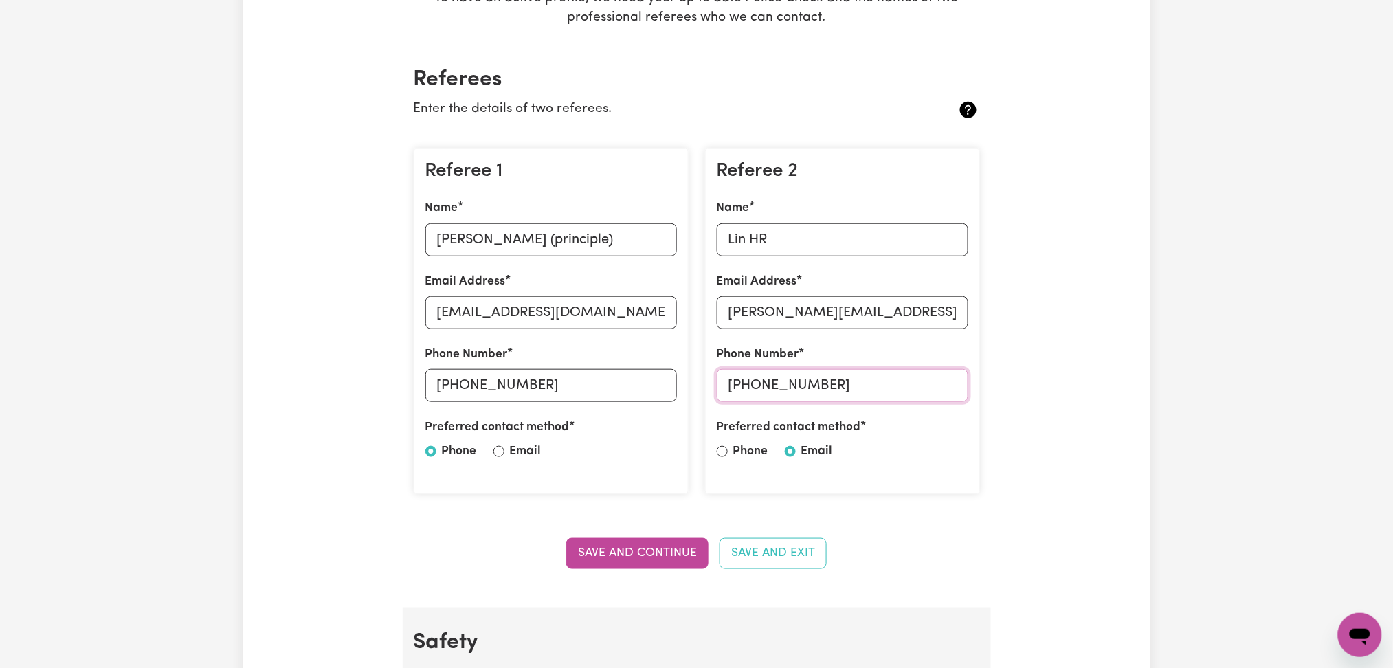
drag, startPoint x: 753, startPoint y: 383, endPoint x: 865, endPoint y: 383, distance: 112.0
click at [865, 383] on input "[PHONE_NUMBER]" at bounding box center [843, 385] width 252 height 33
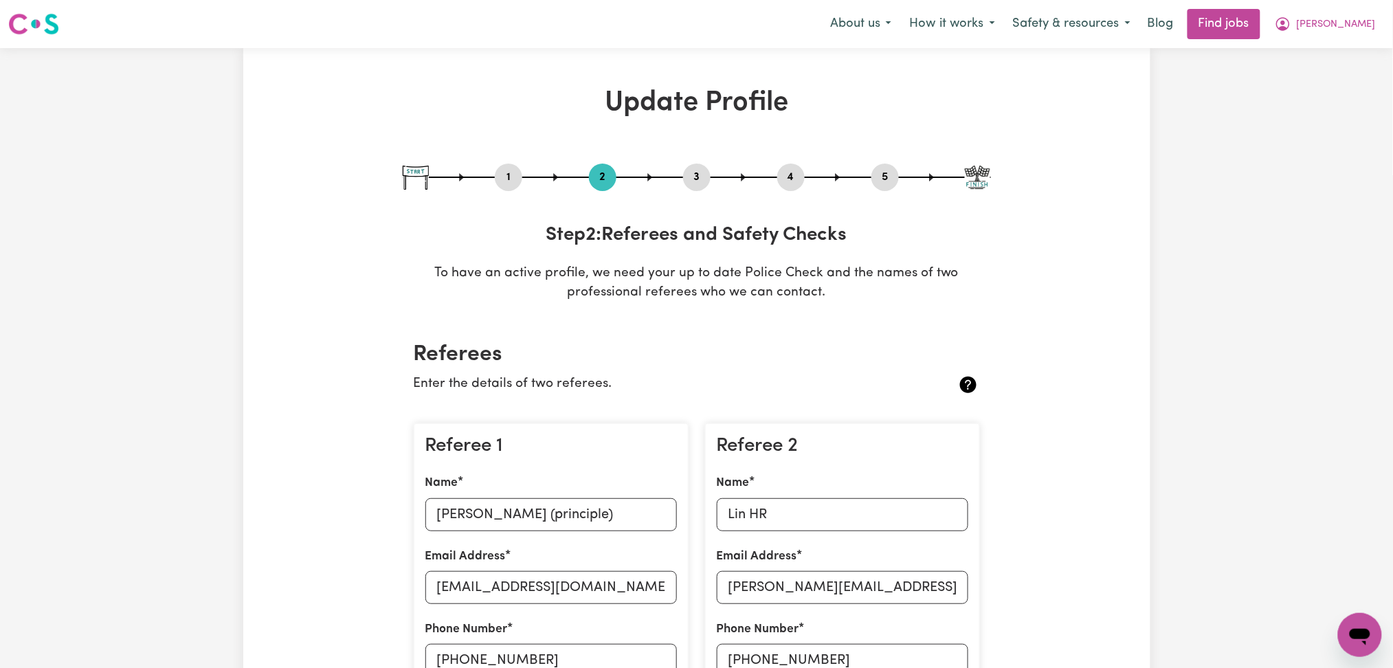
click at [789, 178] on button "4" at bounding box center [790, 177] width 27 height 18
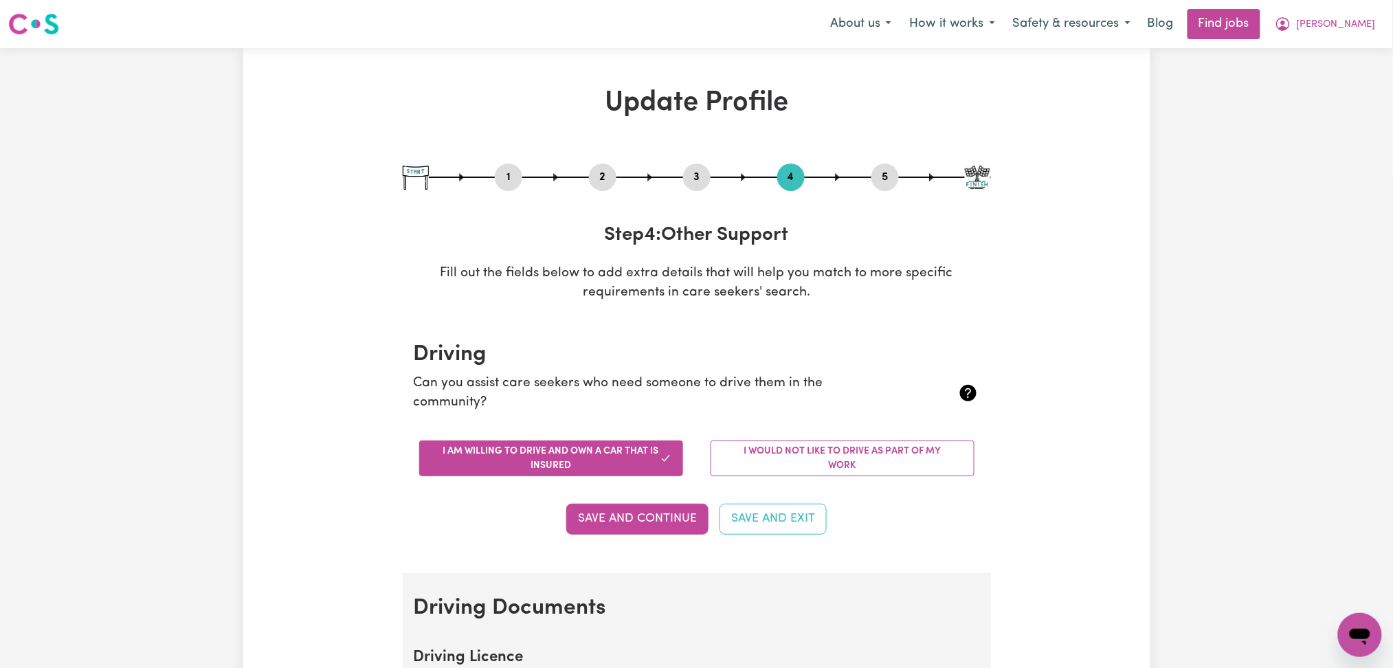
drag, startPoint x: 881, startPoint y: 177, endPoint x: 895, endPoint y: 197, distance: 25.2
click at [882, 177] on button "5" at bounding box center [884, 177] width 27 height 18
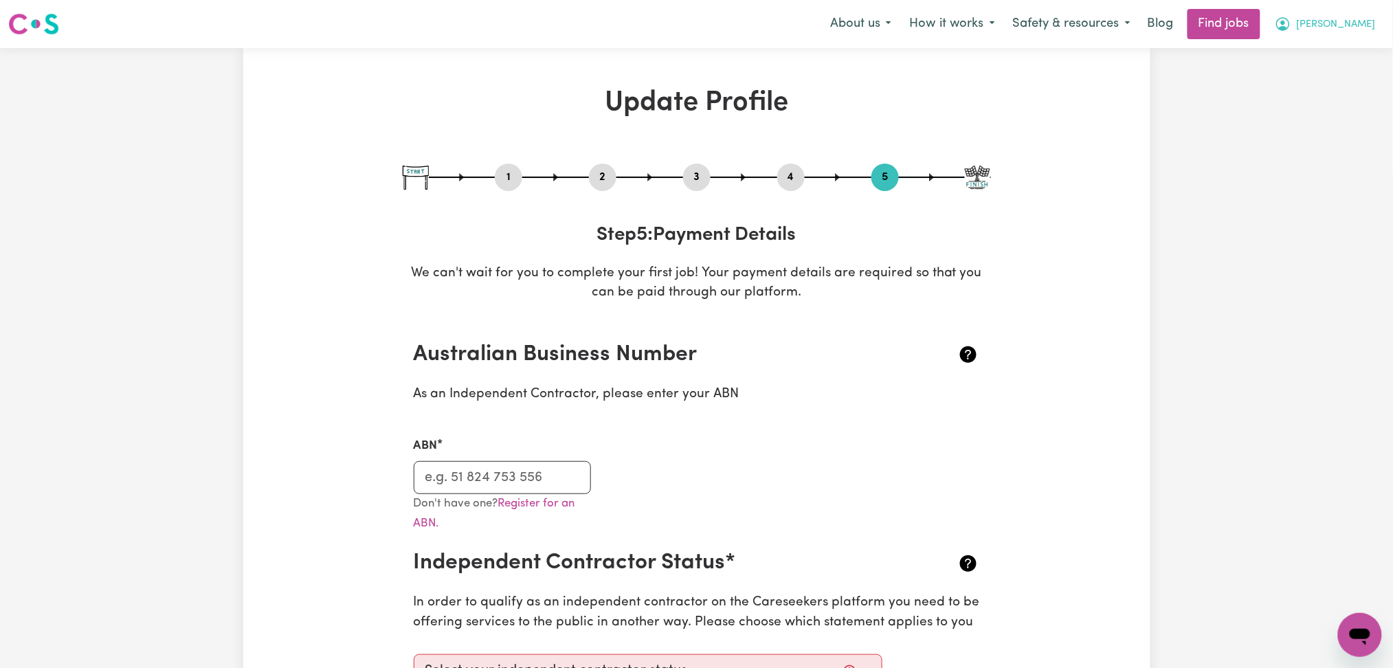
click at [1367, 19] on span "[PERSON_NAME]" at bounding box center [1336, 24] width 79 height 15
click at [1329, 110] on link "Logout" at bounding box center [1329, 105] width 109 height 26
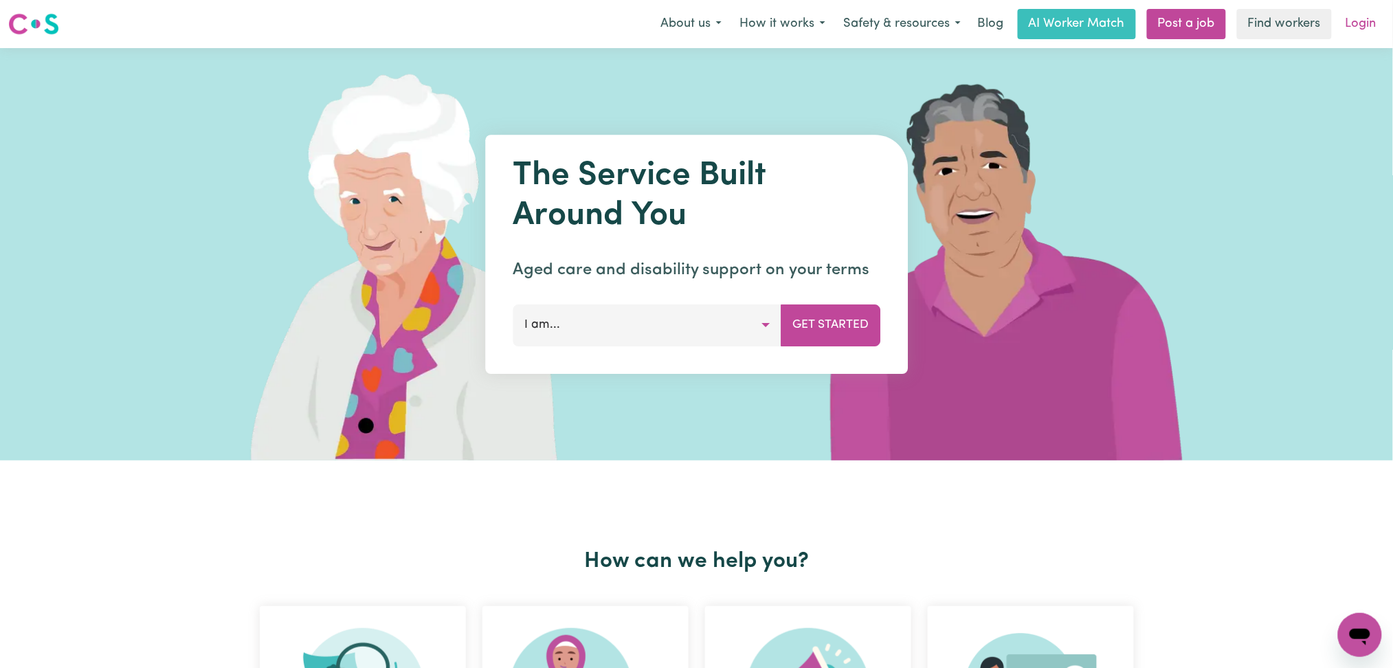
click at [1381, 20] on link "Login" at bounding box center [1360, 24] width 47 height 30
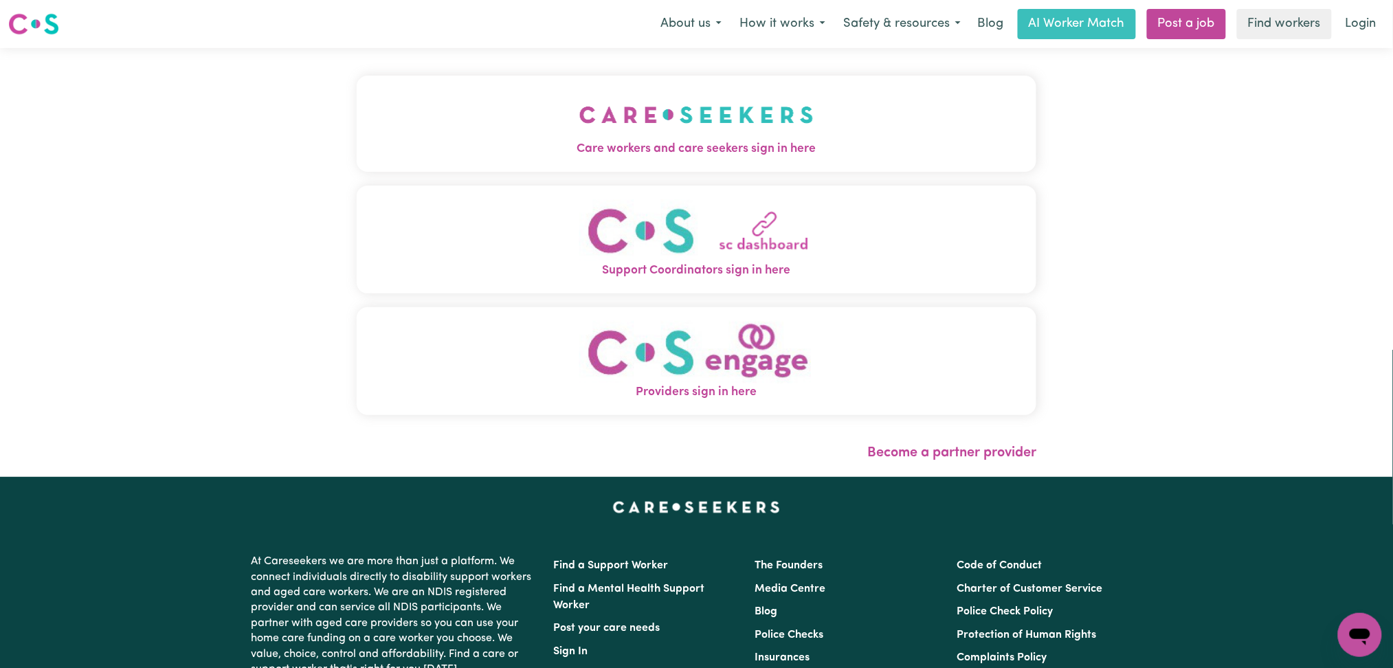
click at [405, 100] on button "Care workers and care seekers sign in here" at bounding box center [697, 124] width 680 height 96
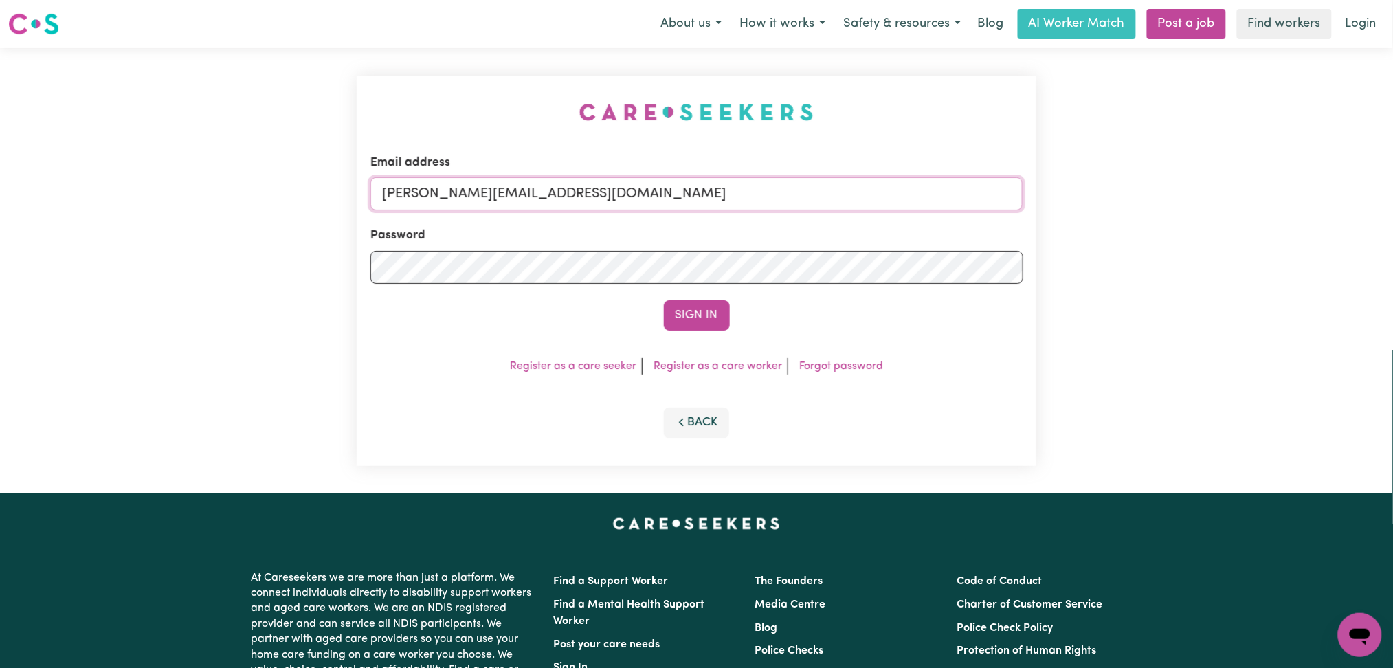
click at [605, 190] on input "[PERSON_NAME][EMAIL_ADDRESS][DOMAIN_NAME]" at bounding box center [696, 193] width 653 height 33
drag, startPoint x: 453, startPoint y: 187, endPoint x: 900, endPoint y: 197, distance: 447.5
click at [900, 196] on input "Superuser~[EMAIL_ADDRESS][DOMAIN_NAME]" at bounding box center [696, 193] width 653 height 33
type input "Superuser~[EMAIL_ADDRESS][DOMAIN_NAME]"
click at [713, 315] on button "Sign In" at bounding box center [697, 315] width 66 height 30
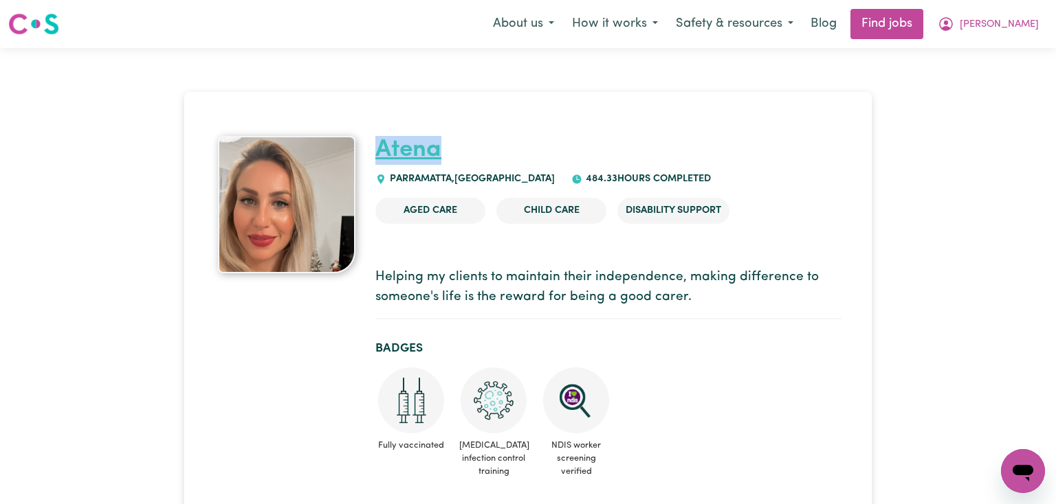
drag, startPoint x: 456, startPoint y: 152, endPoint x: 380, endPoint y: 153, distance: 76.3
click at [380, 153] on h1 "Atena" at bounding box center [608, 150] width 466 height 29
copy link "Atena"
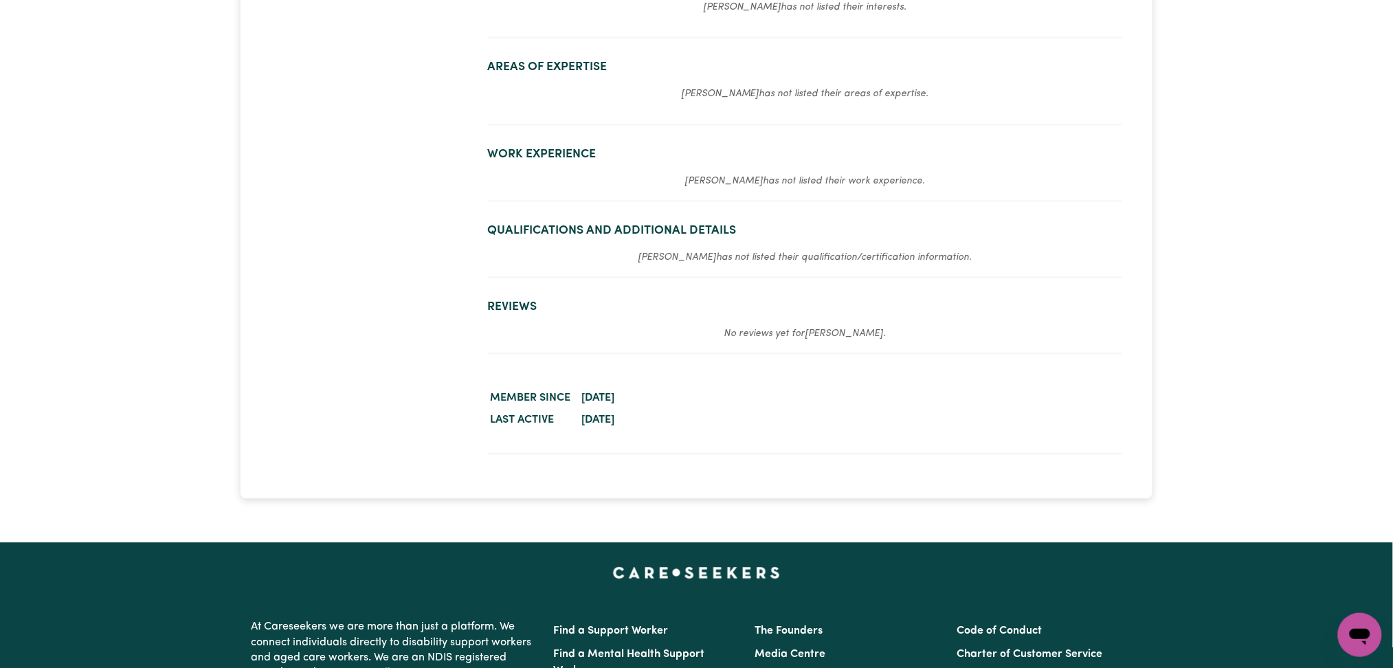
scroll to position [917, 0]
